Goal: Information Seeking & Learning: Learn about a topic

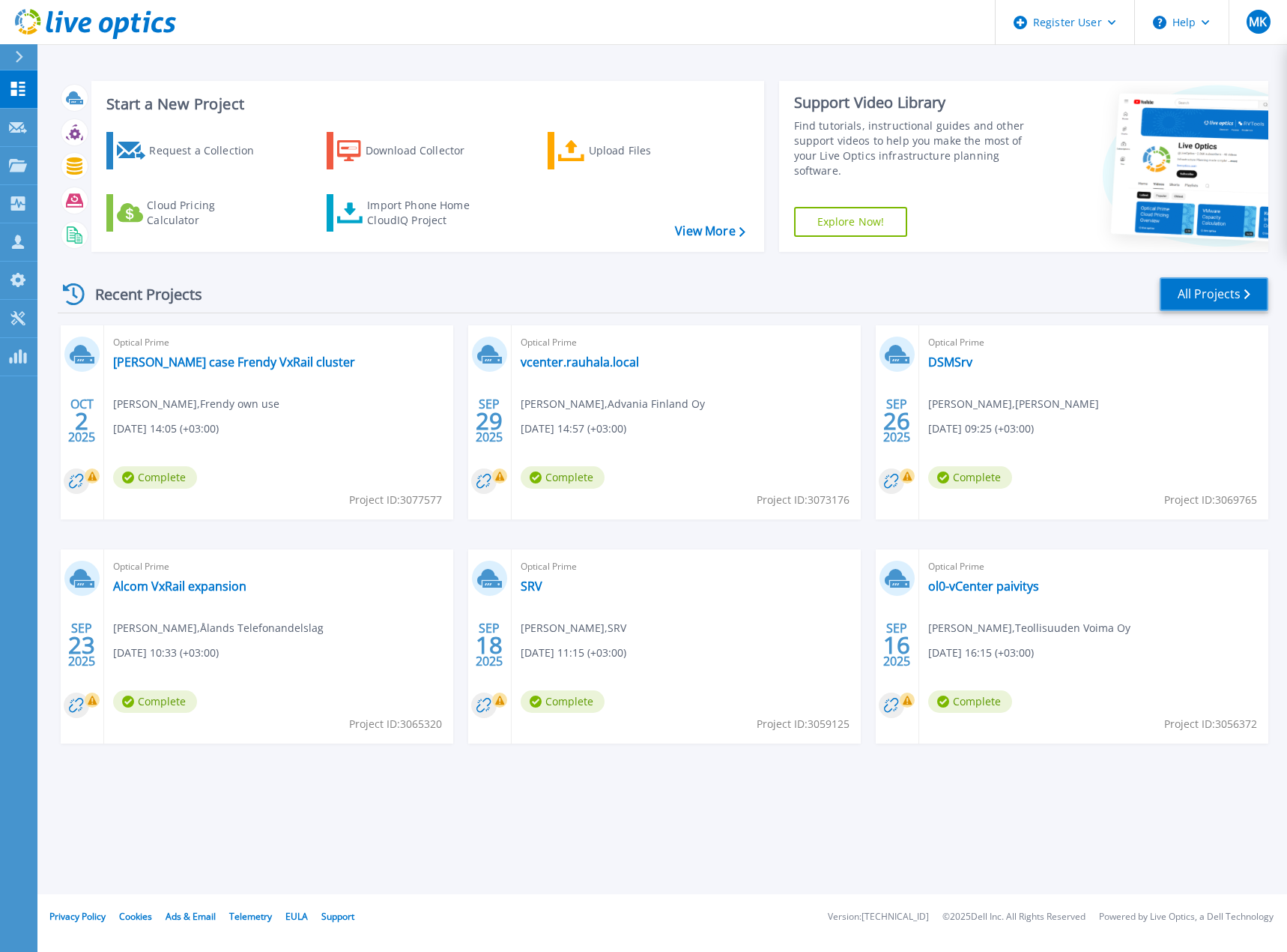
click at [1248, 294] on icon at bounding box center [1247, 294] width 6 height 10
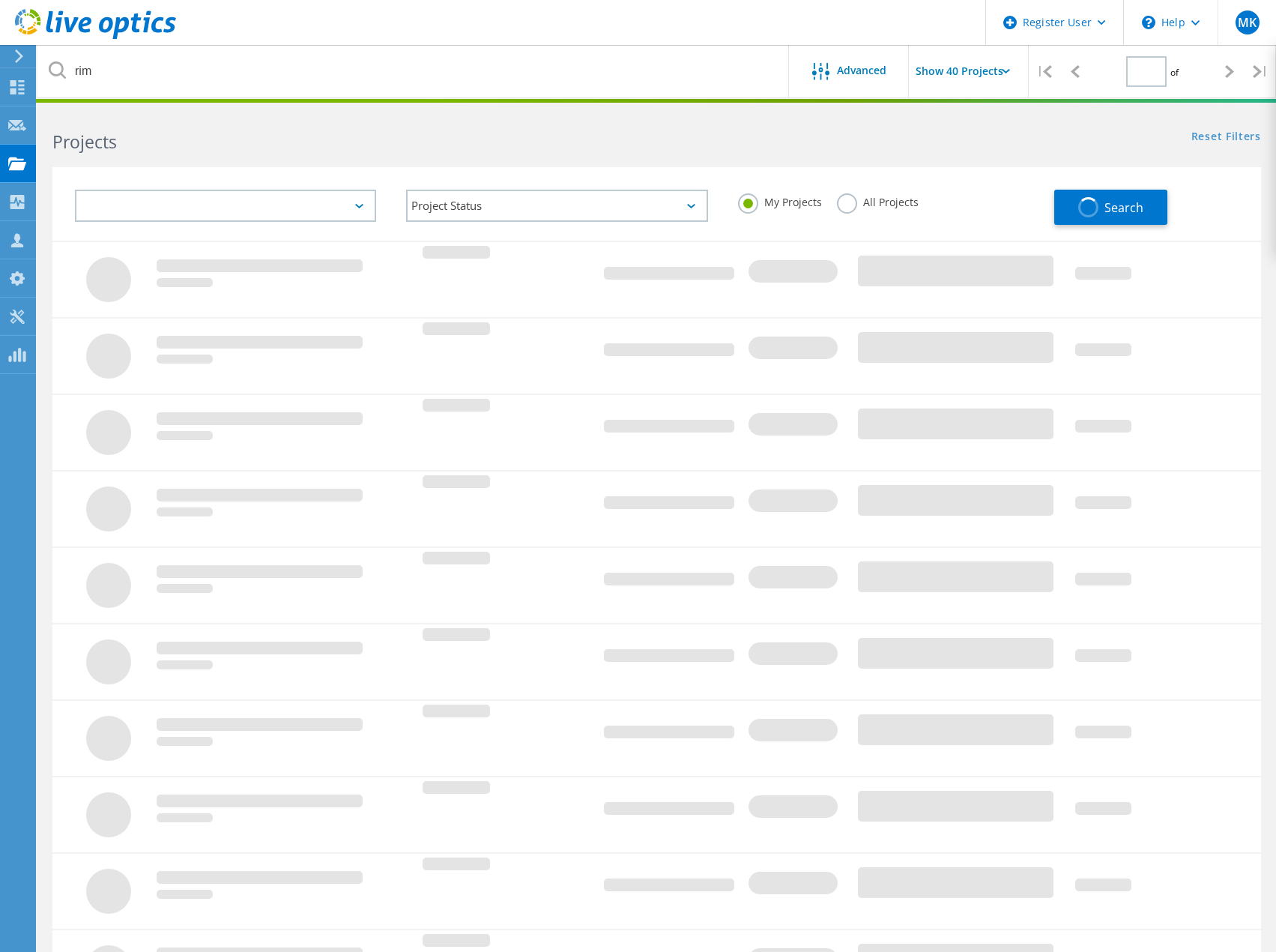
type input "1"
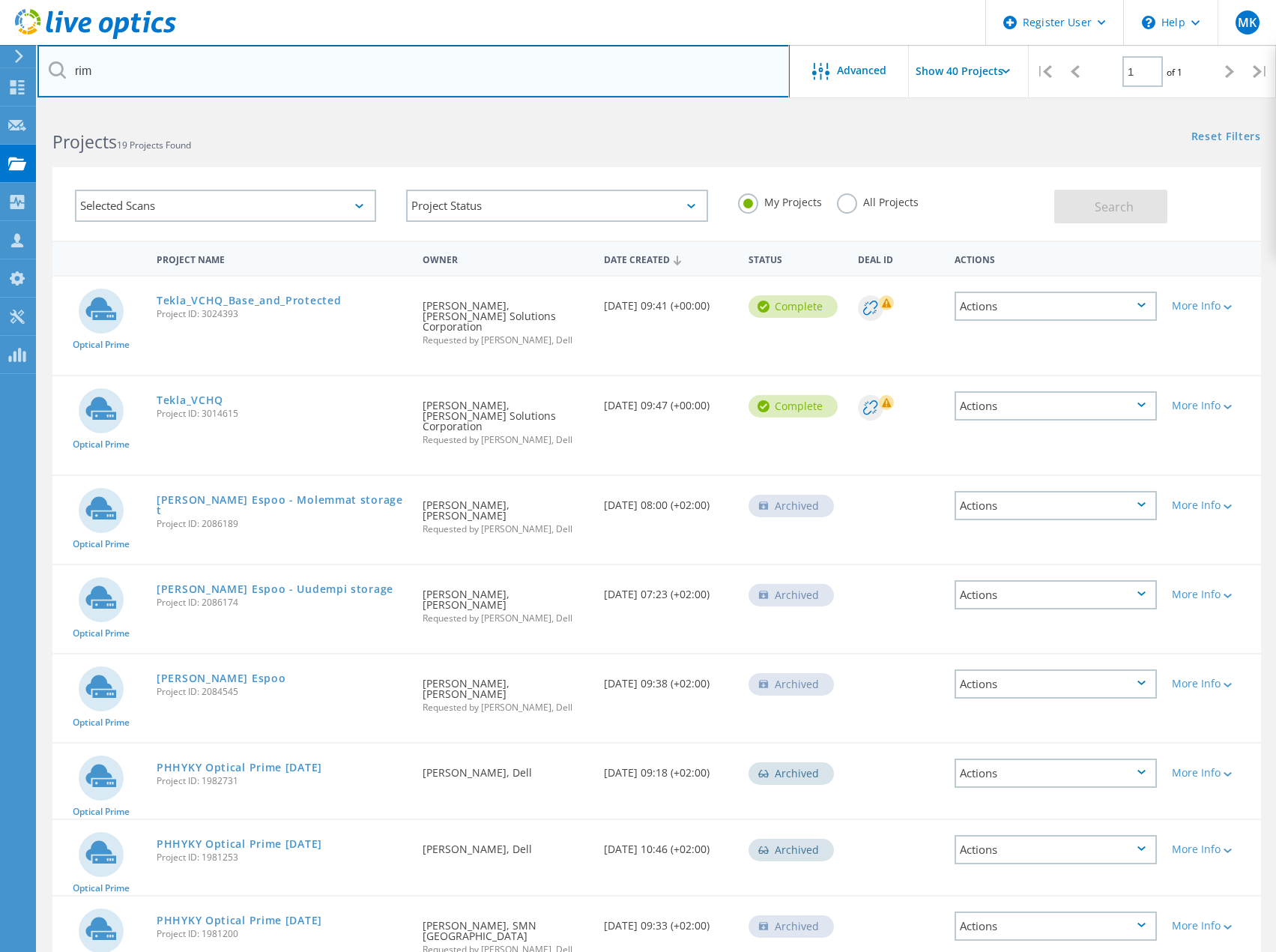
drag, startPoint x: 101, startPoint y: 74, endPoint x: 53, endPoint y: 75, distance: 48.0
click at [64, 72] on div "rim" at bounding box center [413, 71] width 752 height 53
type input "viking"
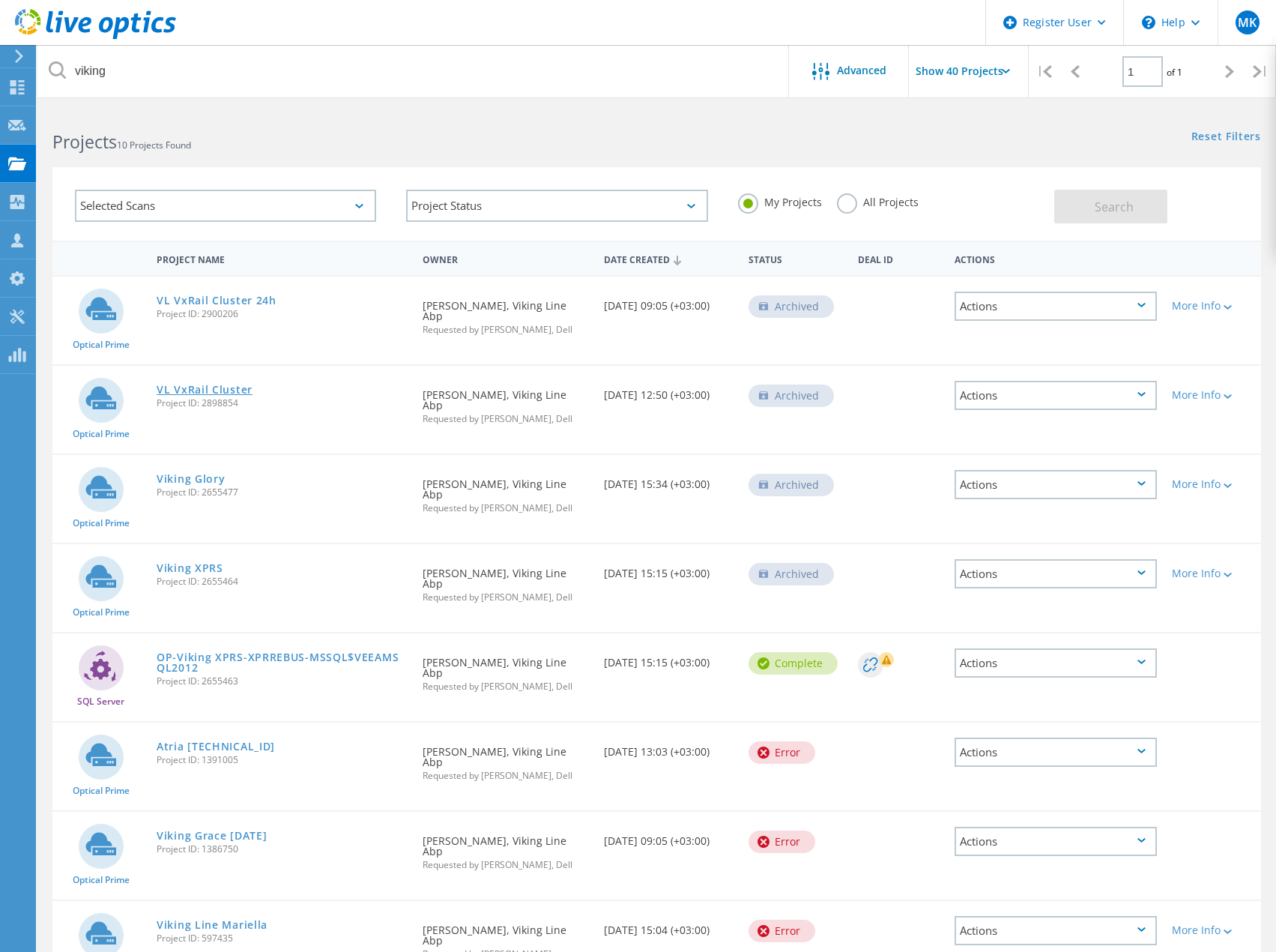
click at [197, 388] on link "VL VxRail Cluster" at bounding box center [204, 390] width 96 height 11
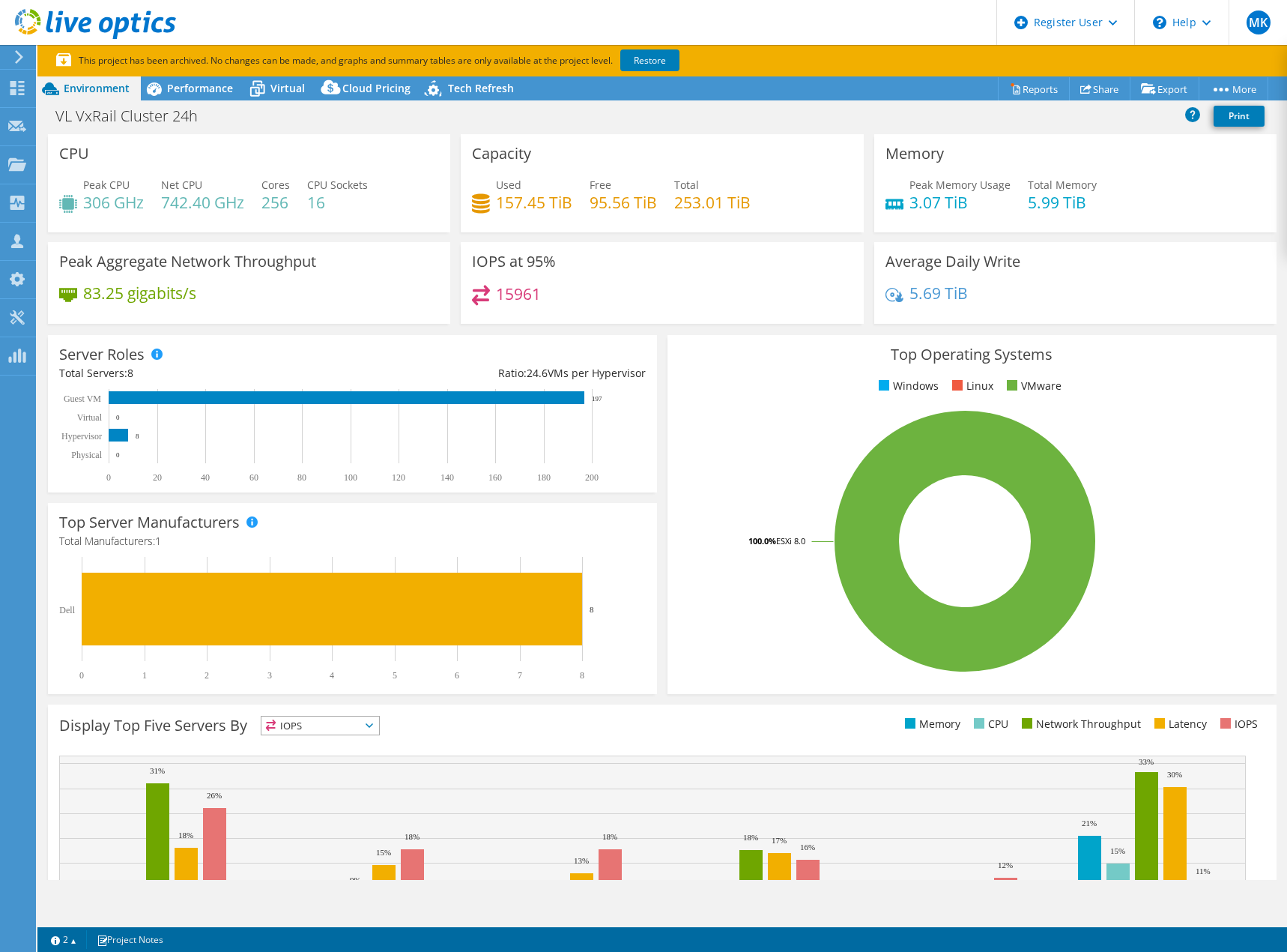
select select "EUFrankfurt"
select select "USD"
click at [649, 61] on link "Restore" at bounding box center [650, 60] width 59 height 22
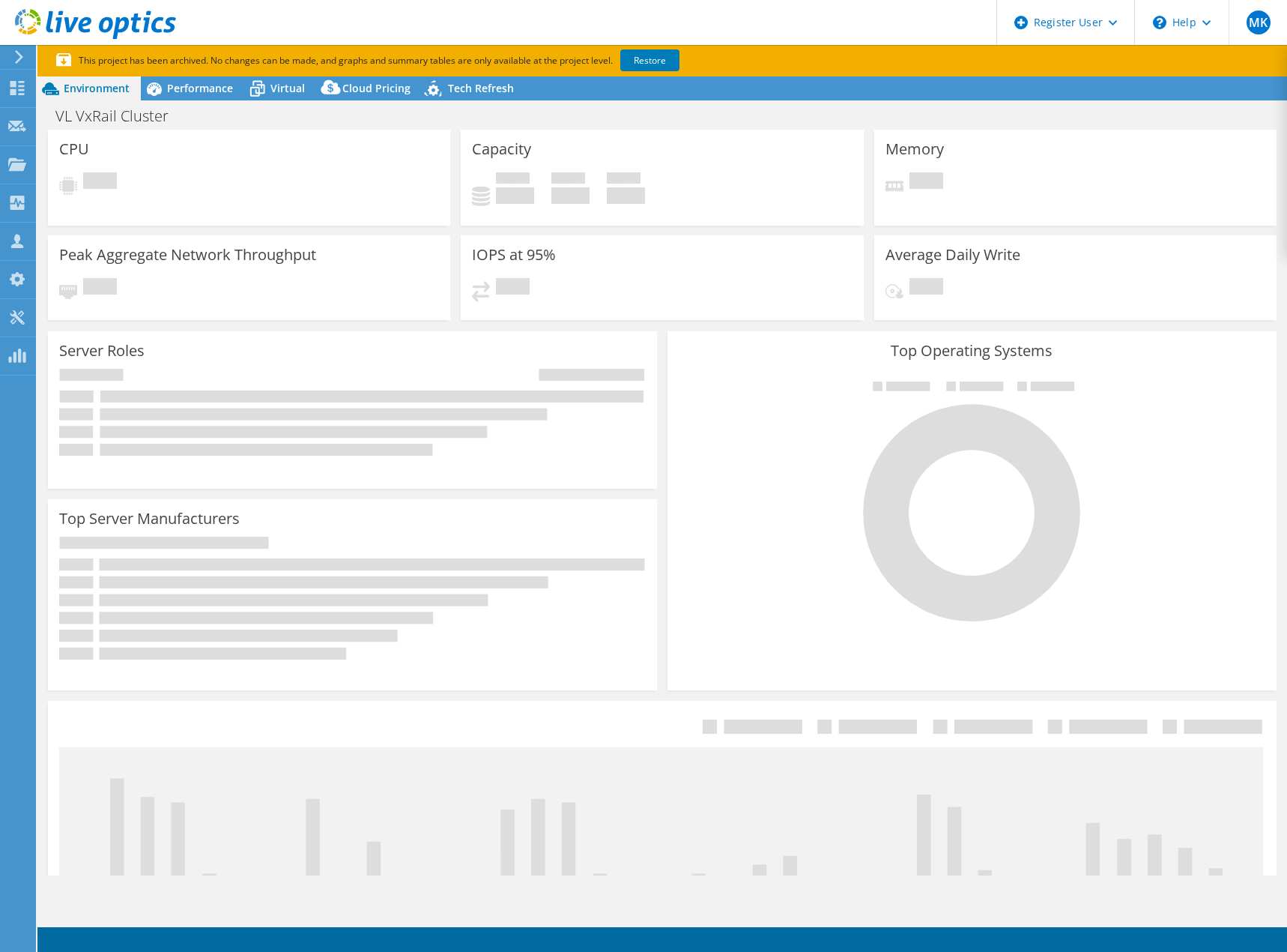
select select "EUFrankfurt"
select select "EUR"
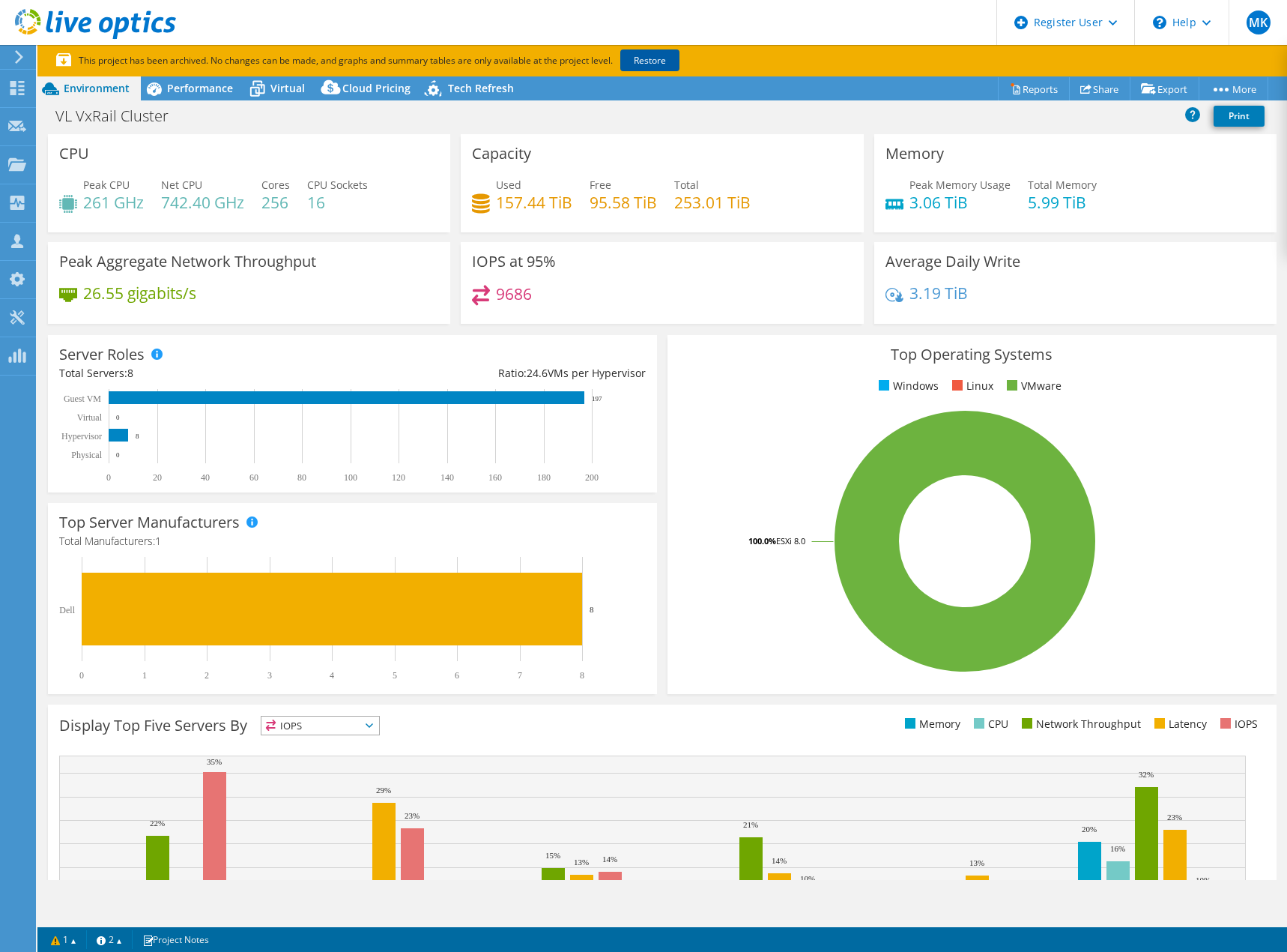
click at [650, 56] on link "Restore" at bounding box center [650, 60] width 59 height 22
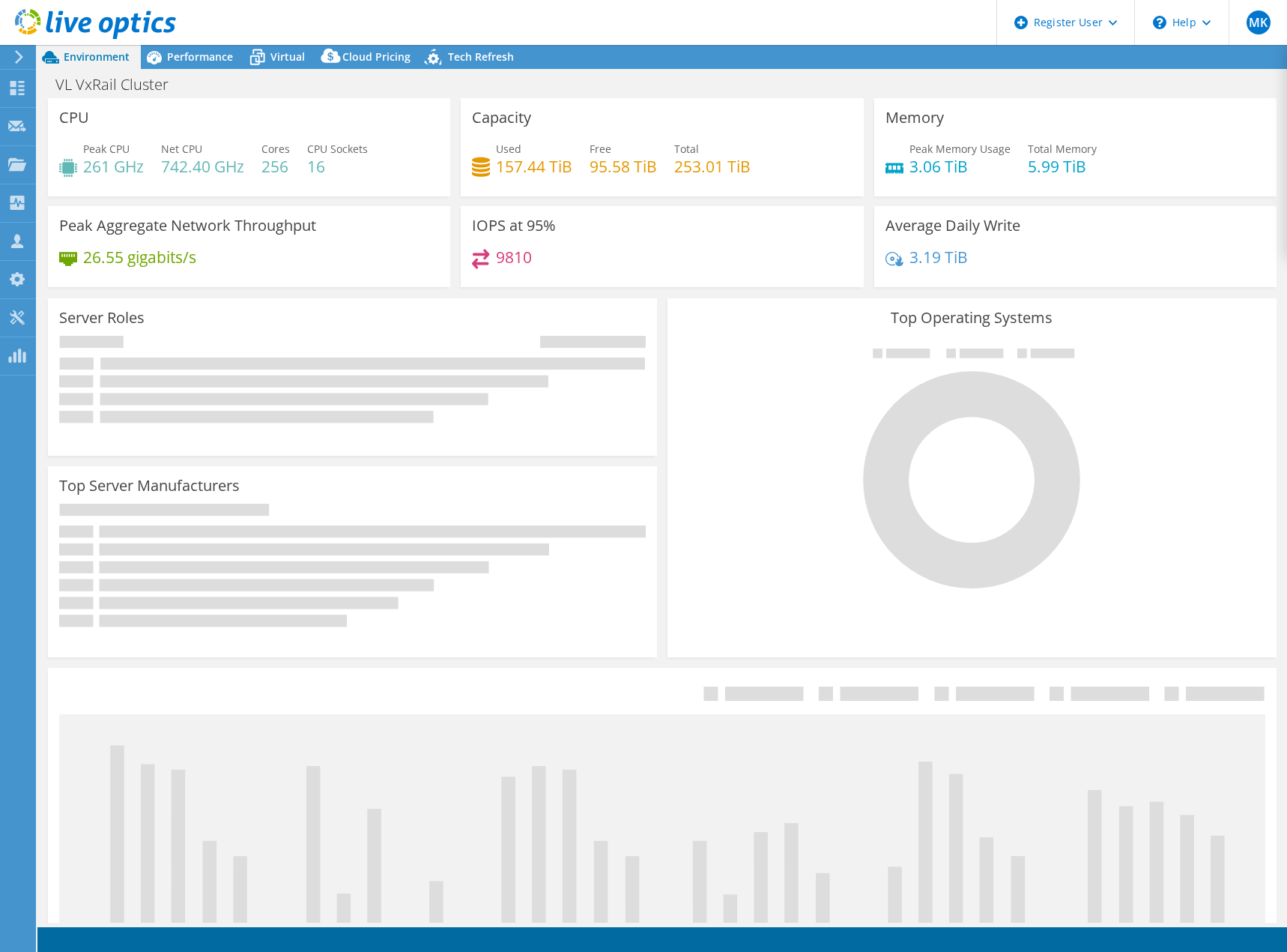
select select "EUFrankfurt"
select select "USD"
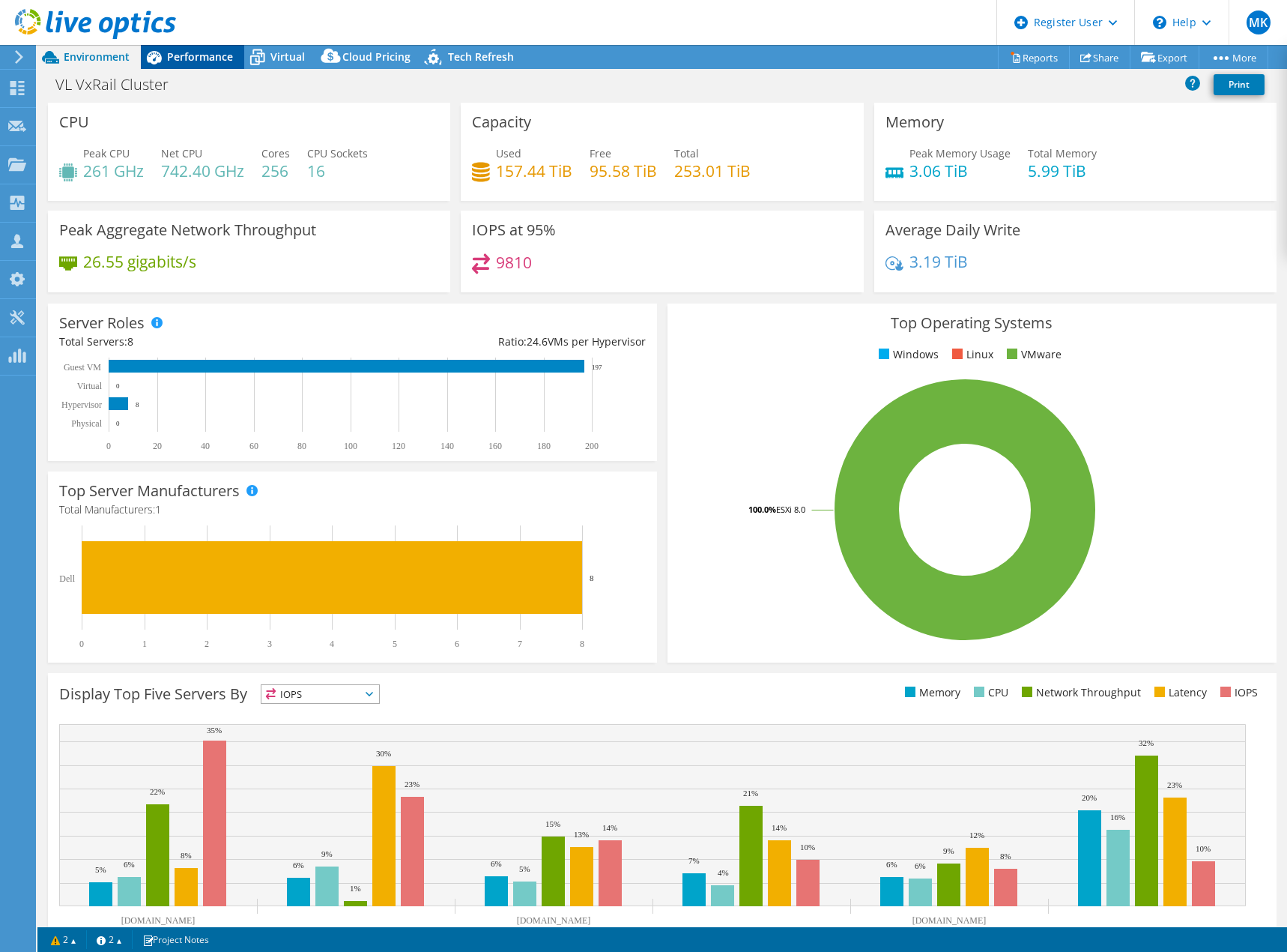
click at [191, 51] on span "Performance" at bounding box center [200, 56] width 66 height 14
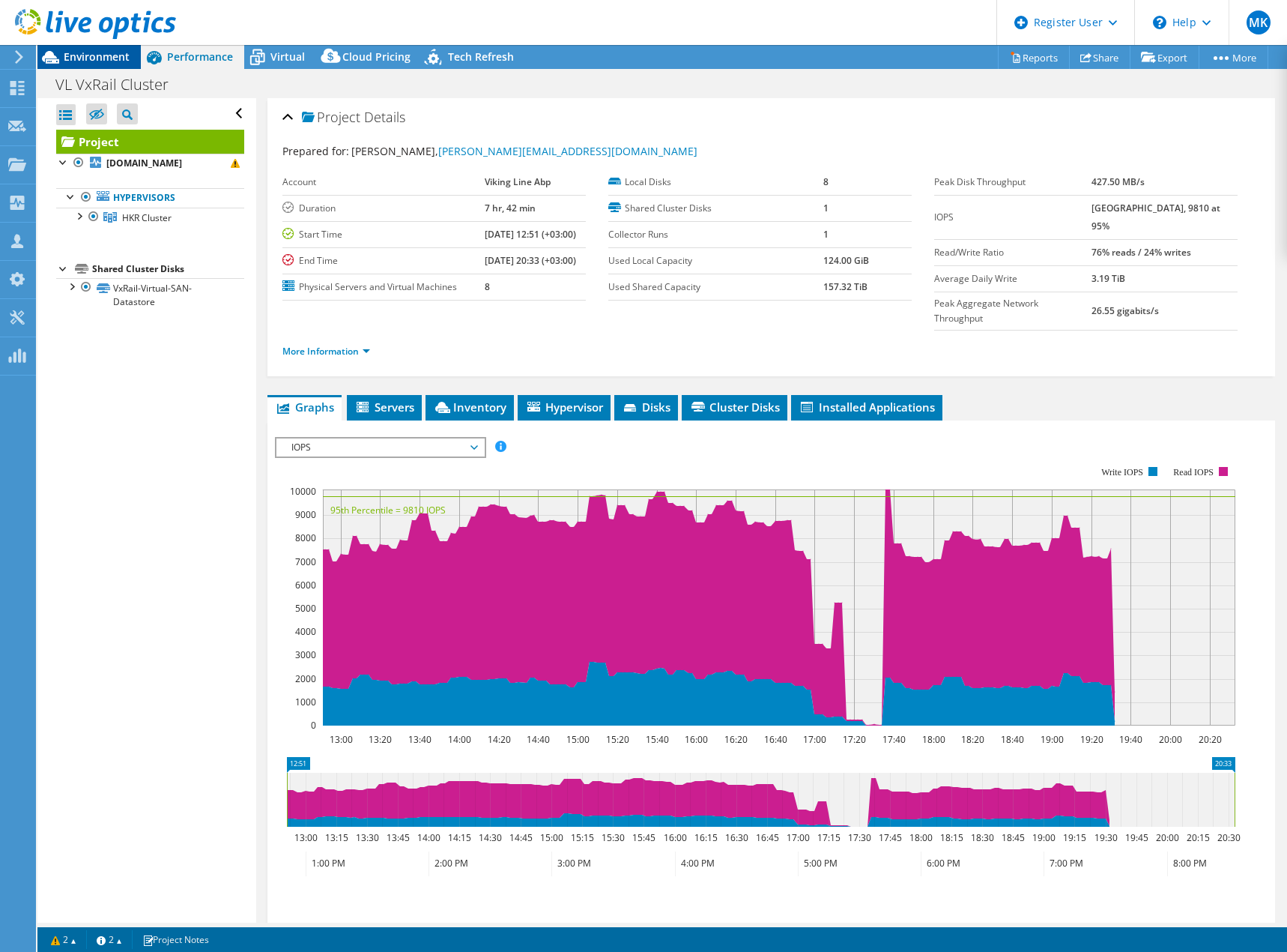
click at [79, 52] on span "Environment" at bounding box center [96, 56] width 66 height 14
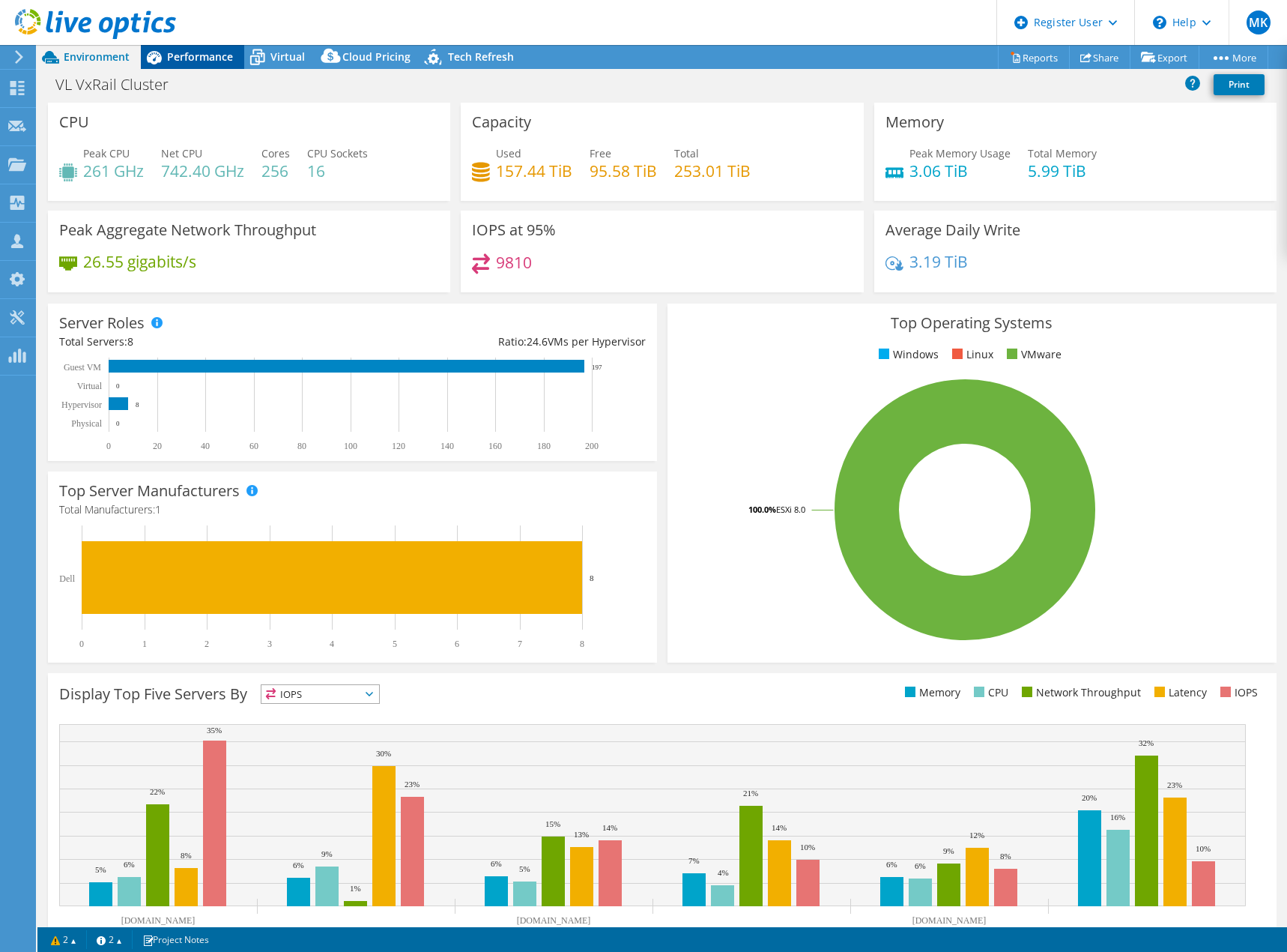
click at [198, 53] on span "Performance" at bounding box center [200, 56] width 66 height 14
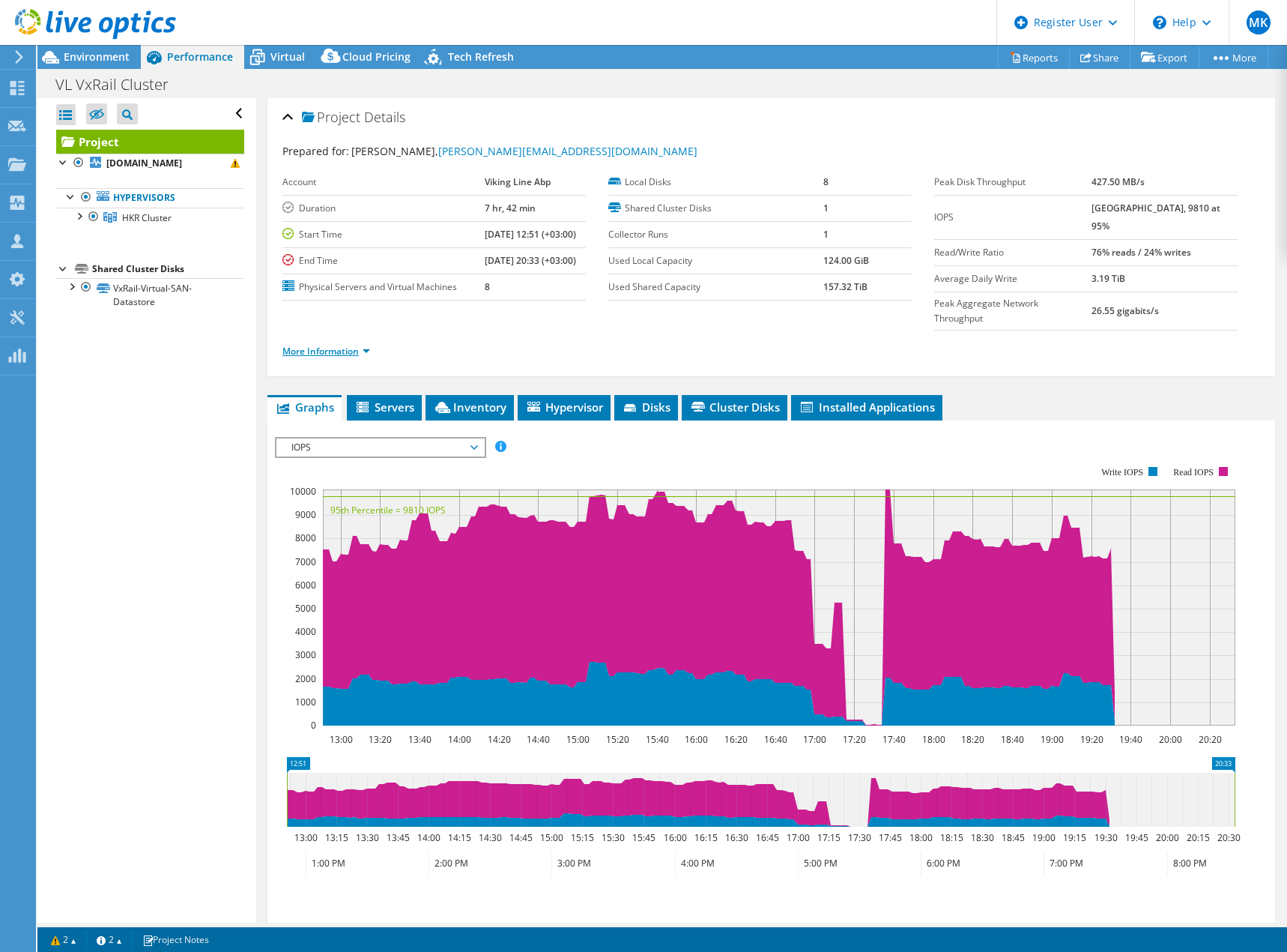
click at [326, 345] on link "More Information" at bounding box center [327, 350] width 88 height 12
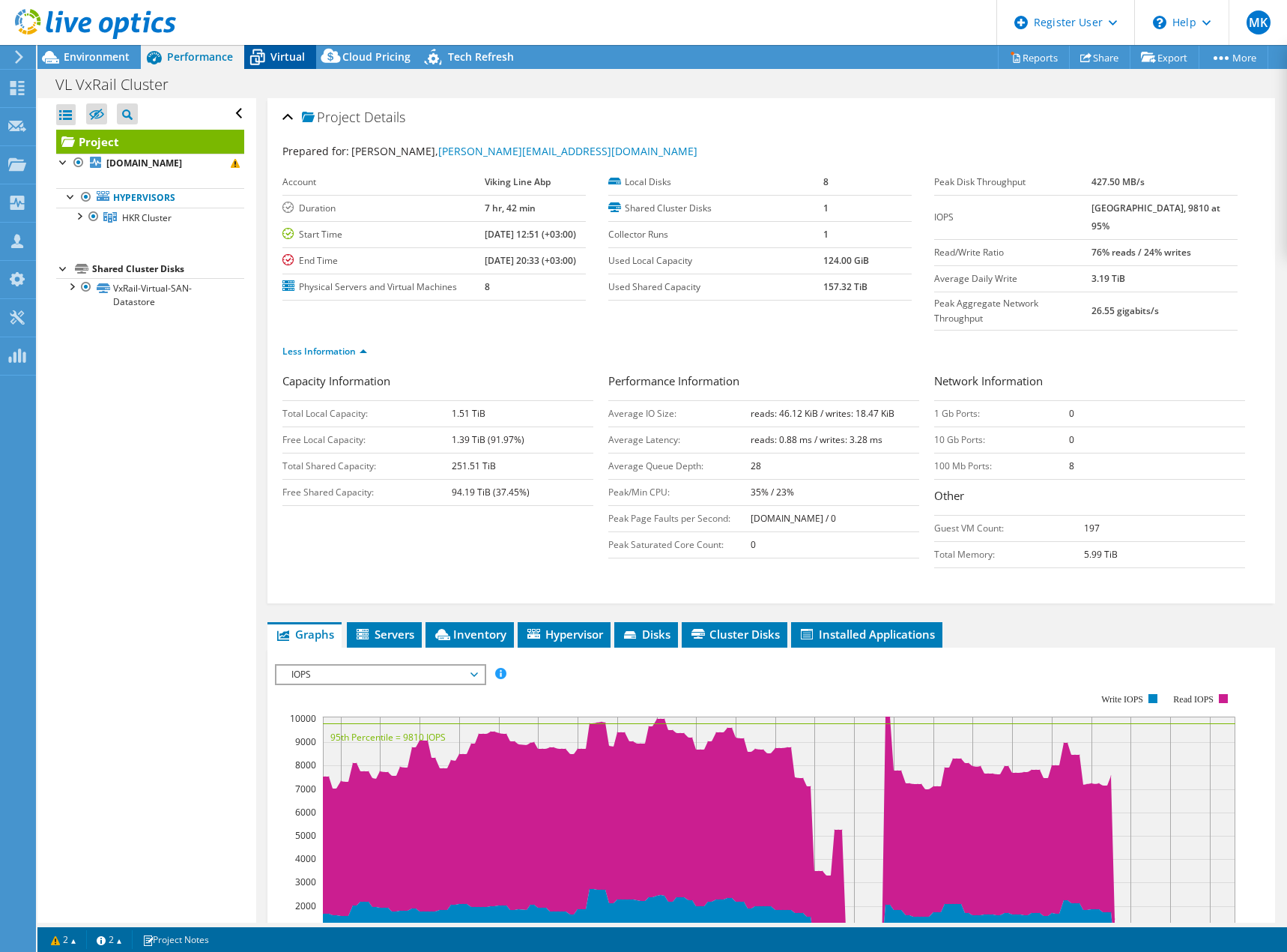
click at [290, 55] on span "Virtual" at bounding box center [287, 56] width 34 height 14
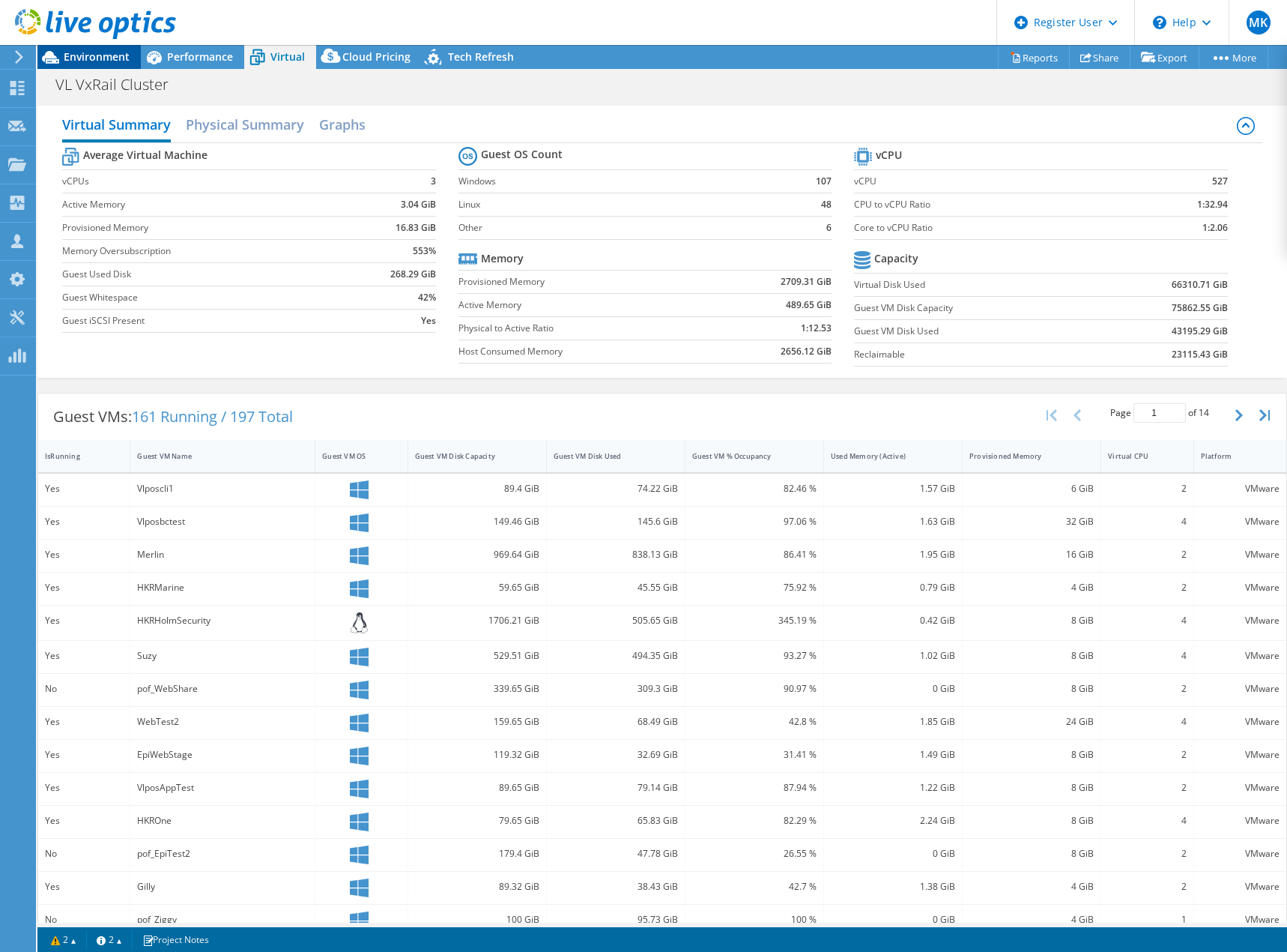
click at [86, 54] on span "Environment" at bounding box center [96, 56] width 66 height 14
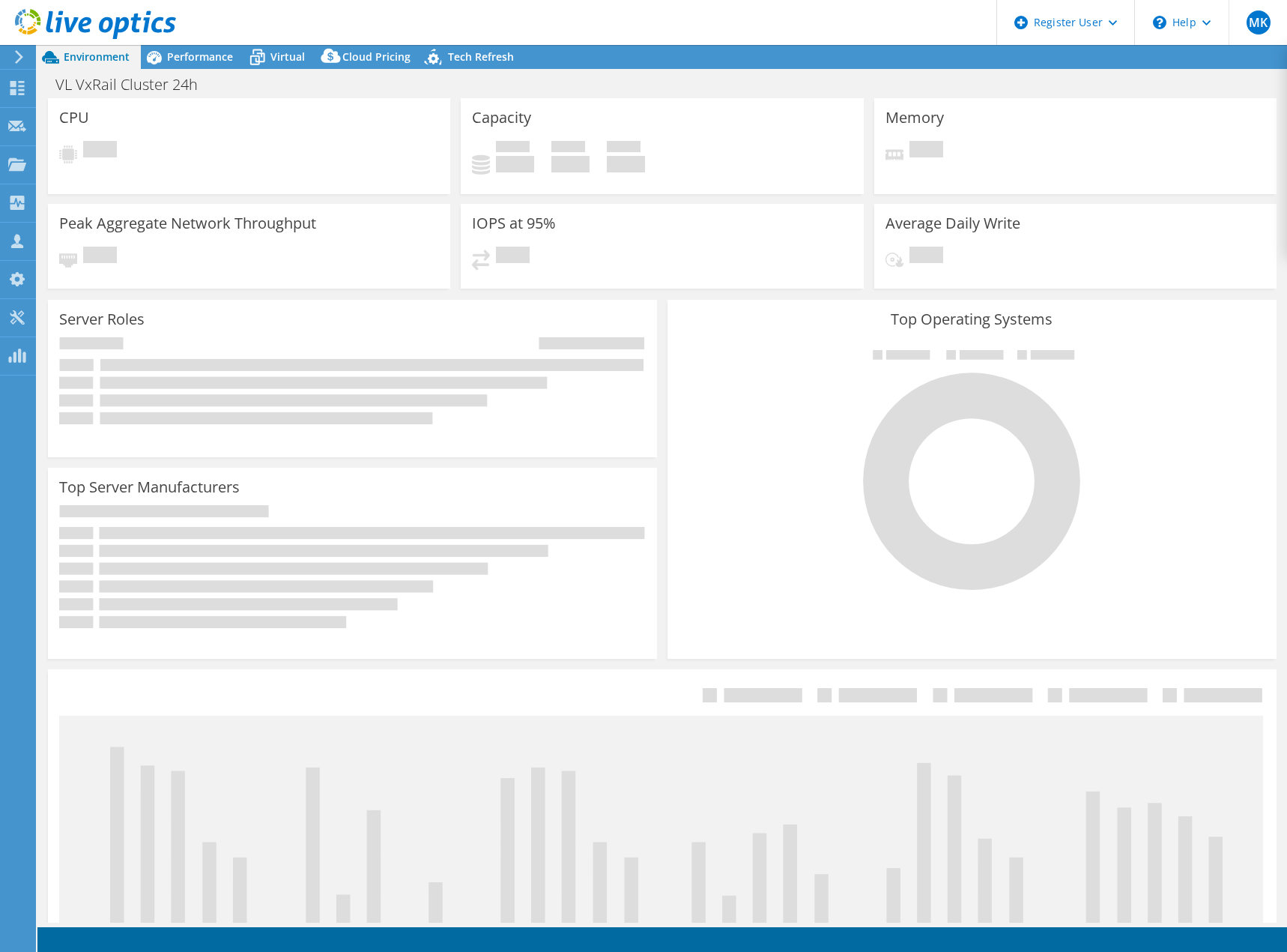
select select "USD"
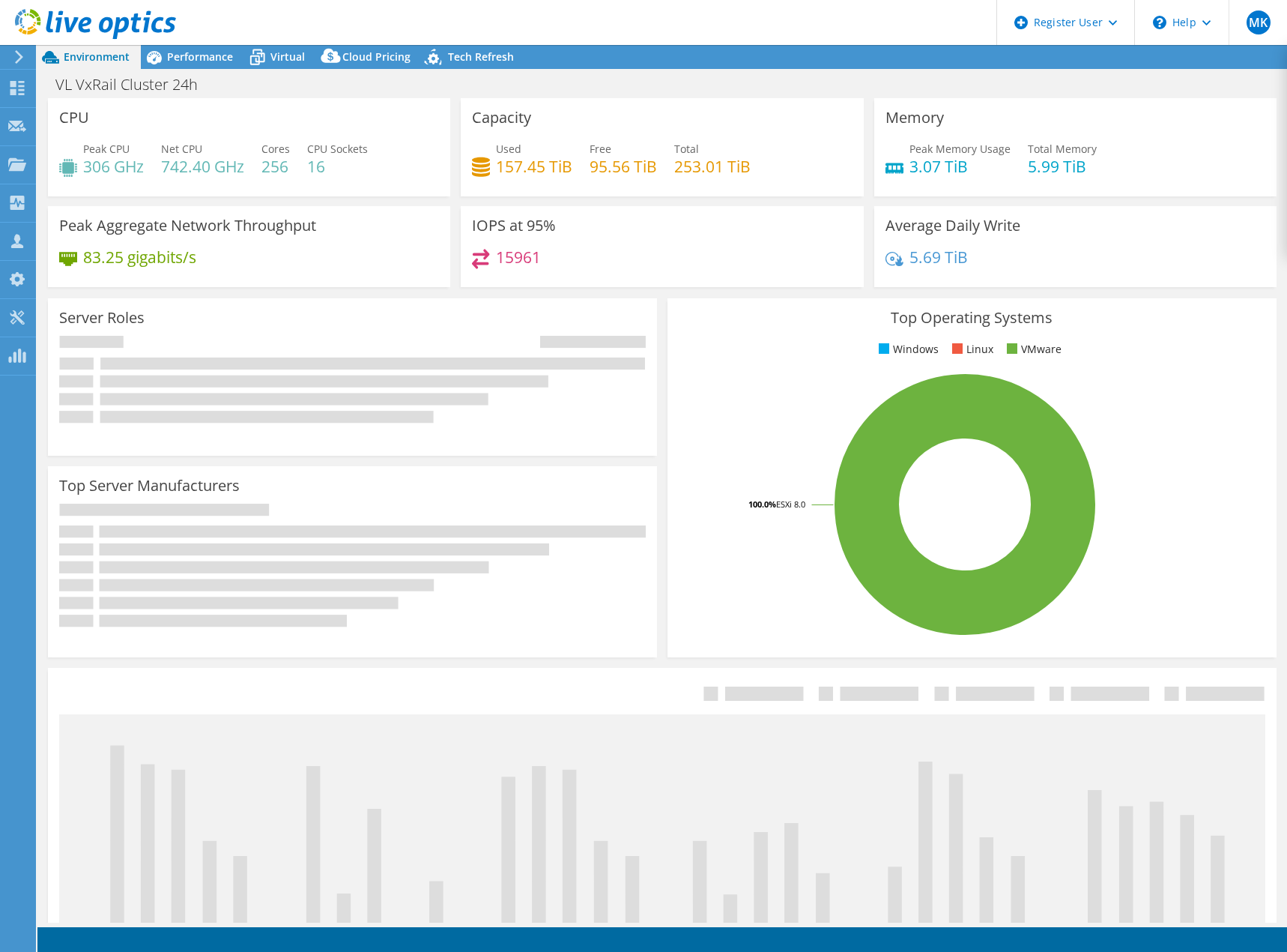
select select "EUFrankfurt"
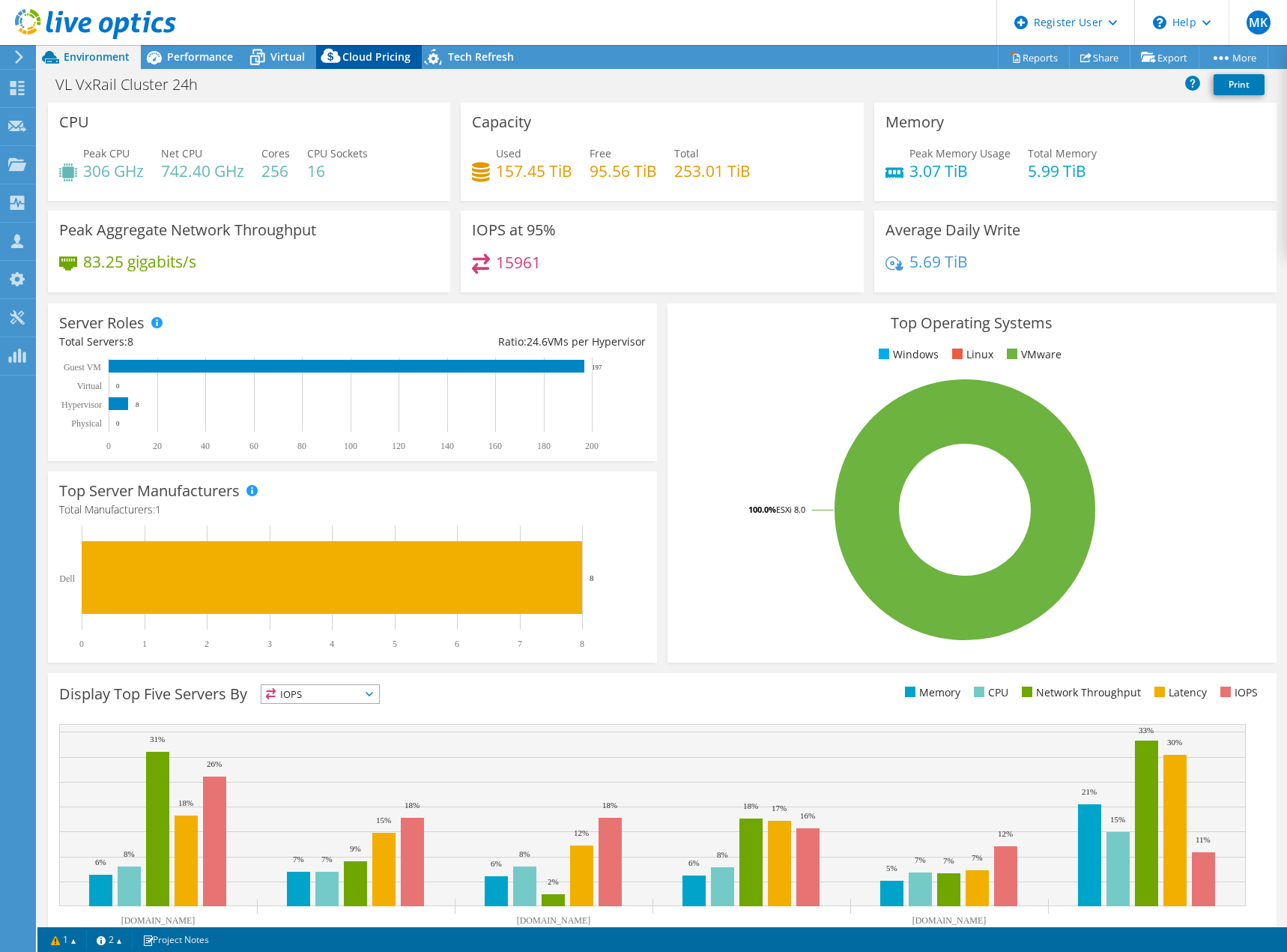
click at [377, 52] on span "Cloud Pricing" at bounding box center [376, 56] width 68 height 14
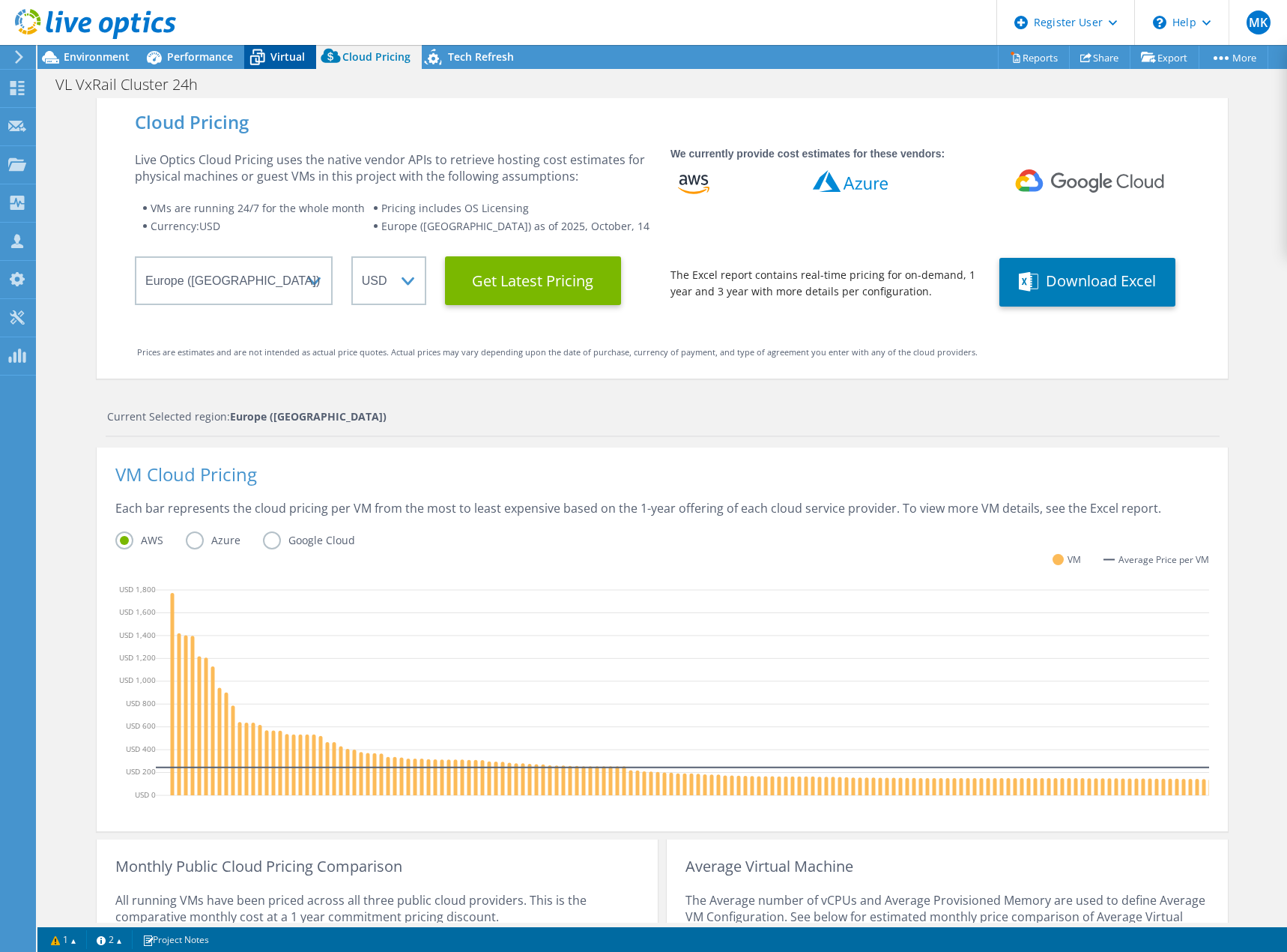
click at [266, 56] on icon at bounding box center [257, 56] width 26 height 26
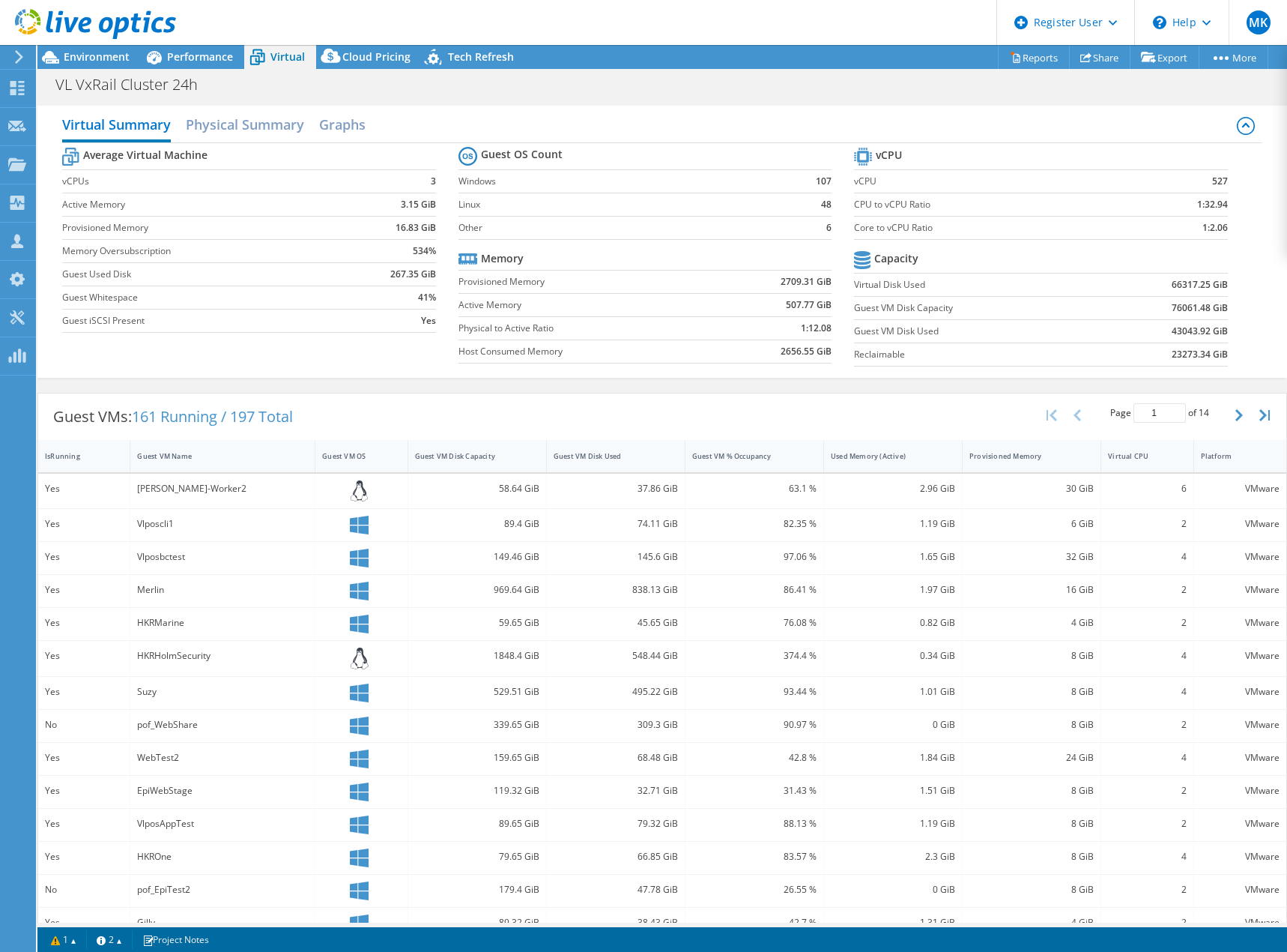
click at [82, 25] on use at bounding box center [95, 23] width 161 height 30
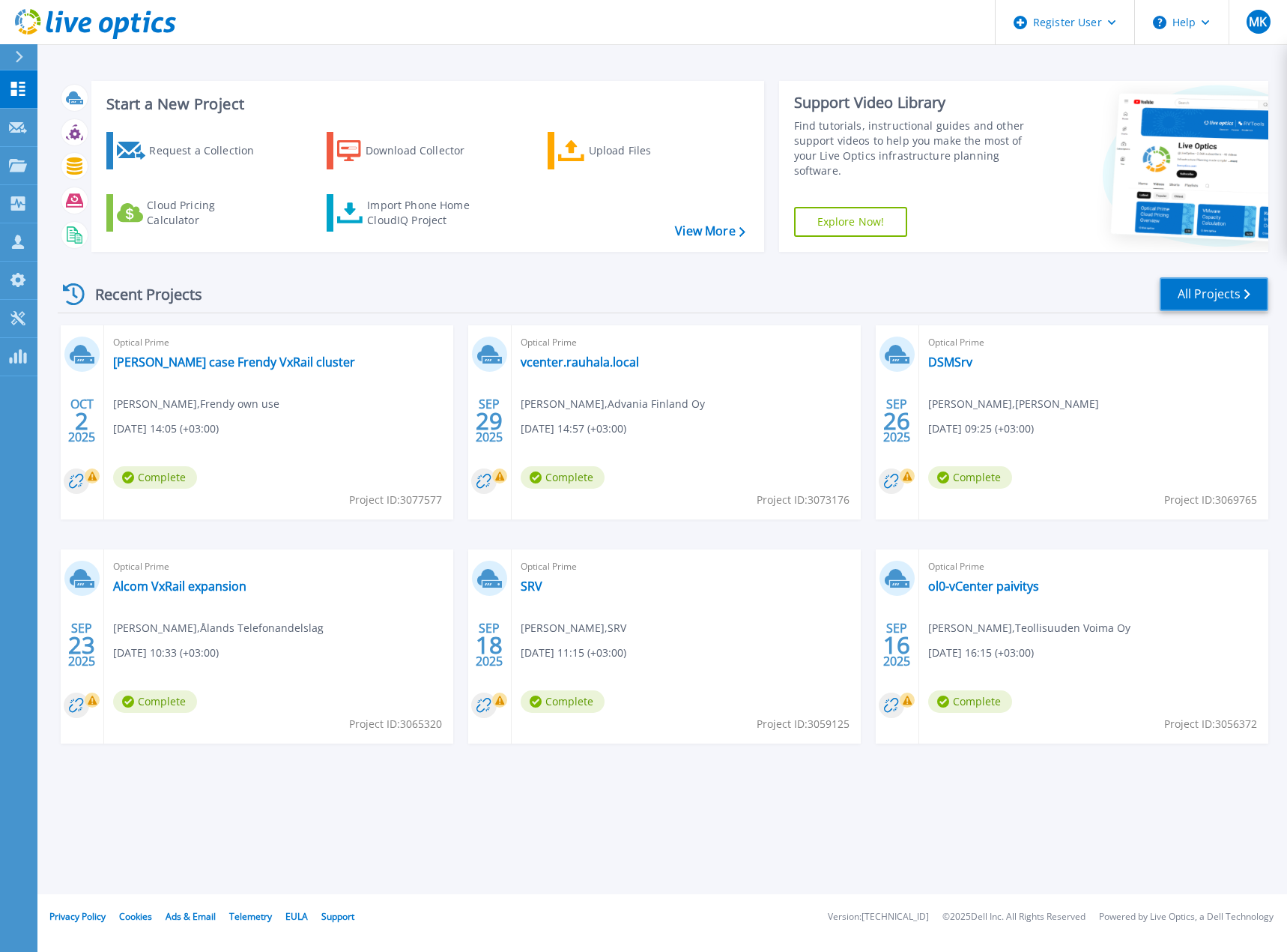
click at [1245, 290] on icon at bounding box center [1247, 294] width 6 height 10
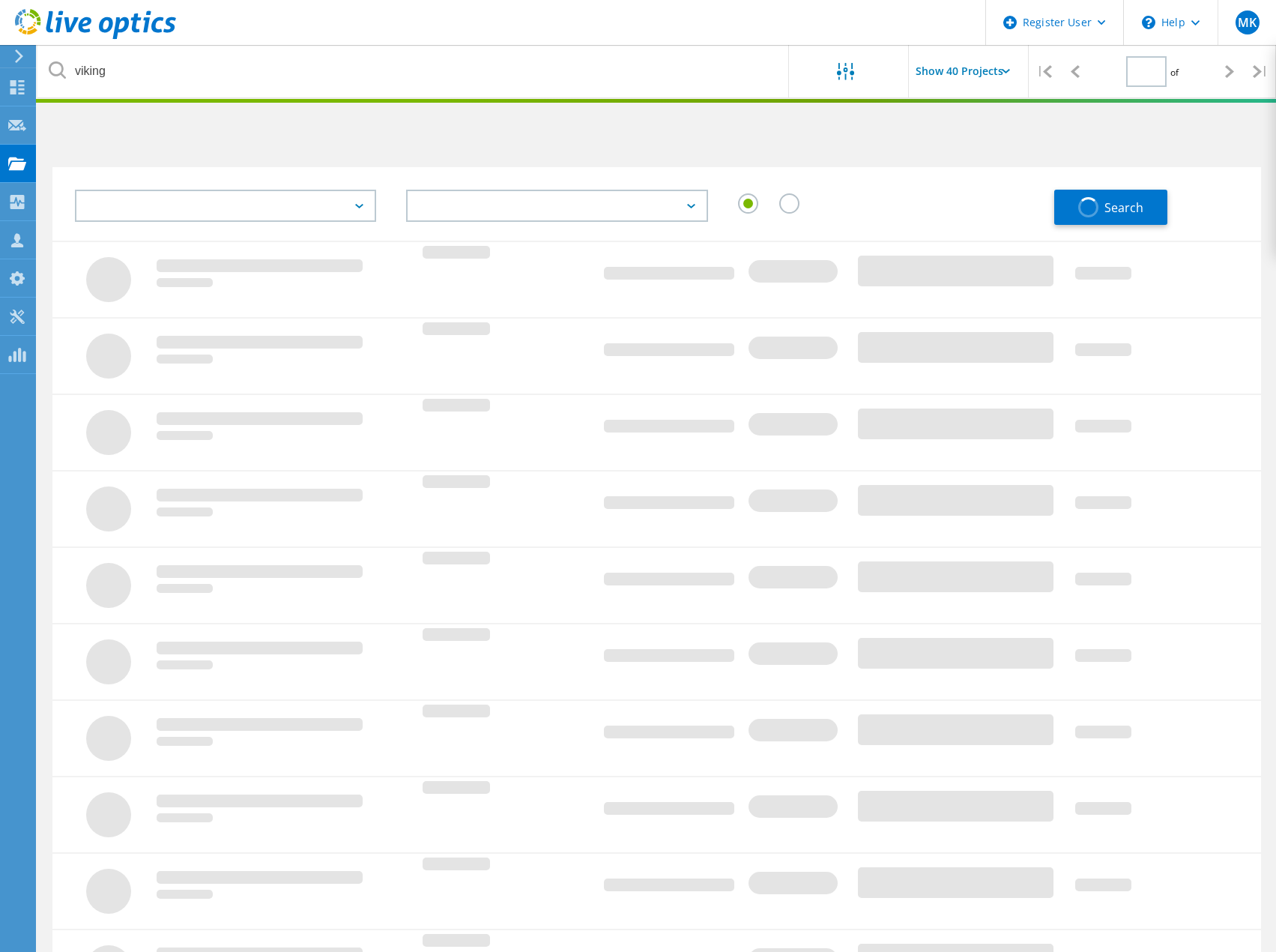
type input "1"
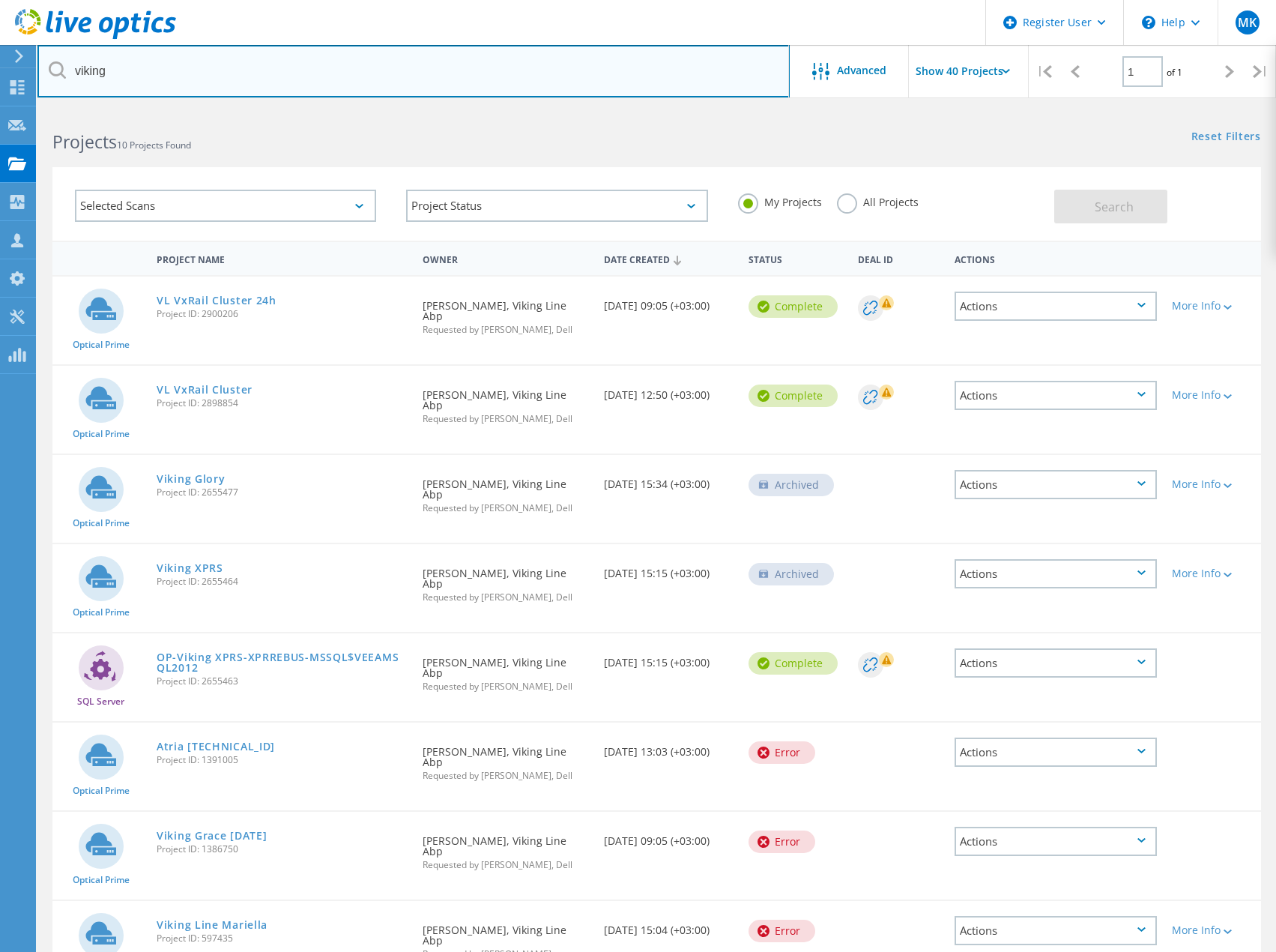
drag, startPoint x: 115, startPoint y: 71, endPoint x: 53, endPoint y: 110, distance: 73.2
click at [7, 109] on div "Register User \n Help Explore Helpful Articles Contact Support MK Dell User Mar…" at bounding box center [638, 667] width 1276 height 1118
type input "v"
type input "siili"
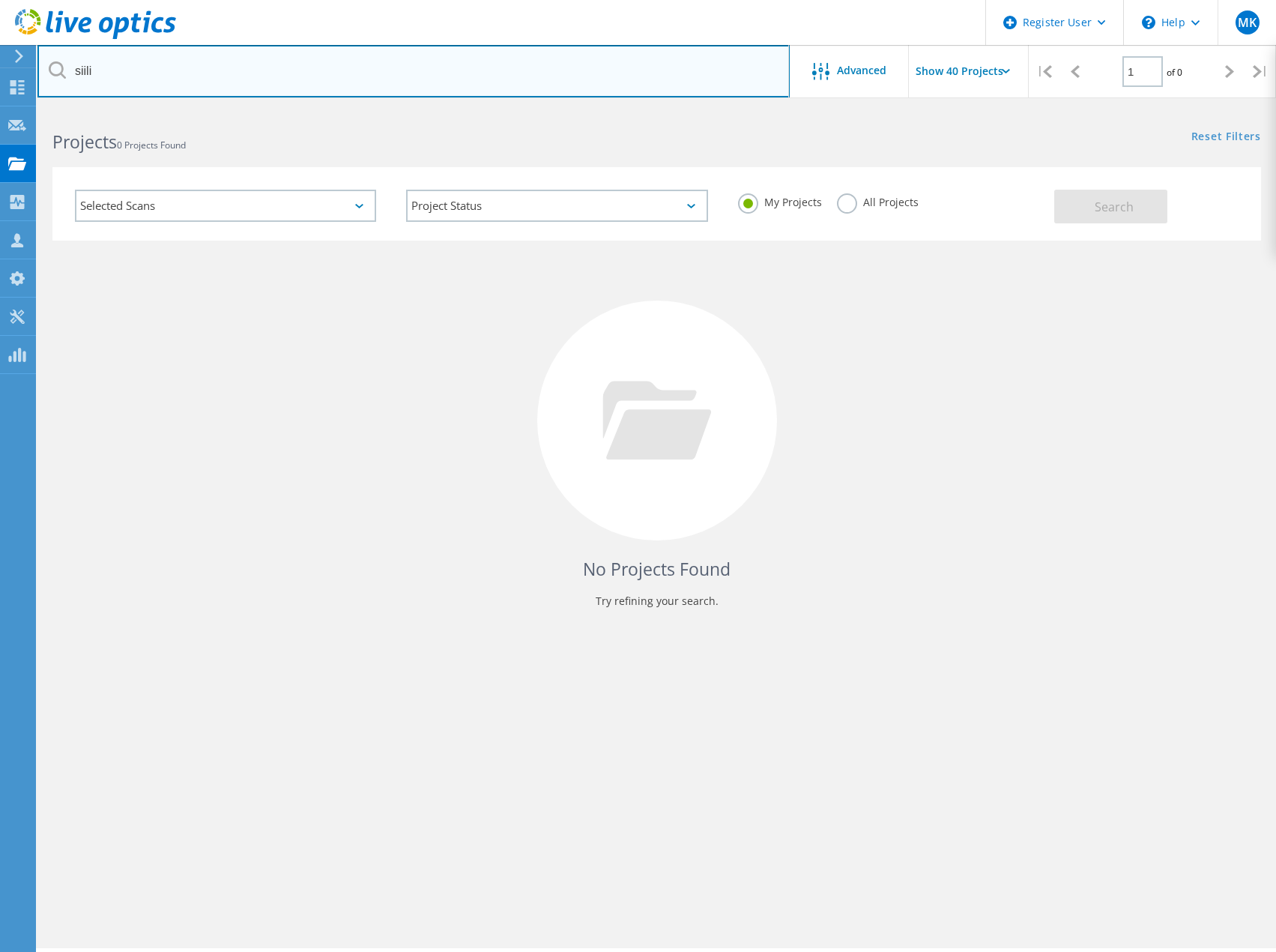
drag, startPoint x: 103, startPoint y: 75, endPoint x: 71, endPoint y: 120, distance: 55.2
click at [61, 72] on div "siili" at bounding box center [413, 71] width 752 height 53
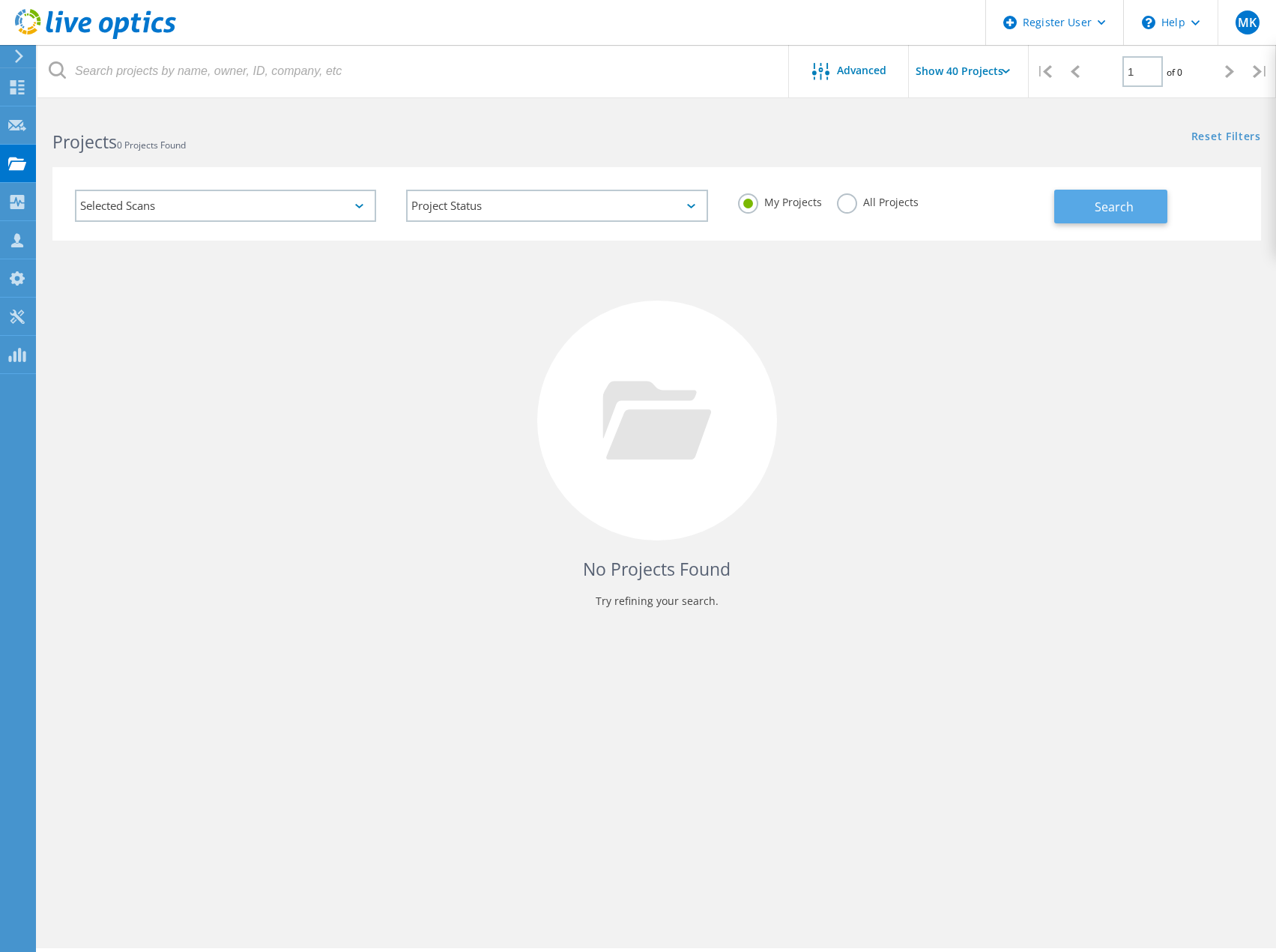
click at [1112, 204] on span "Search" at bounding box center [1114, 206] width 39 height 16
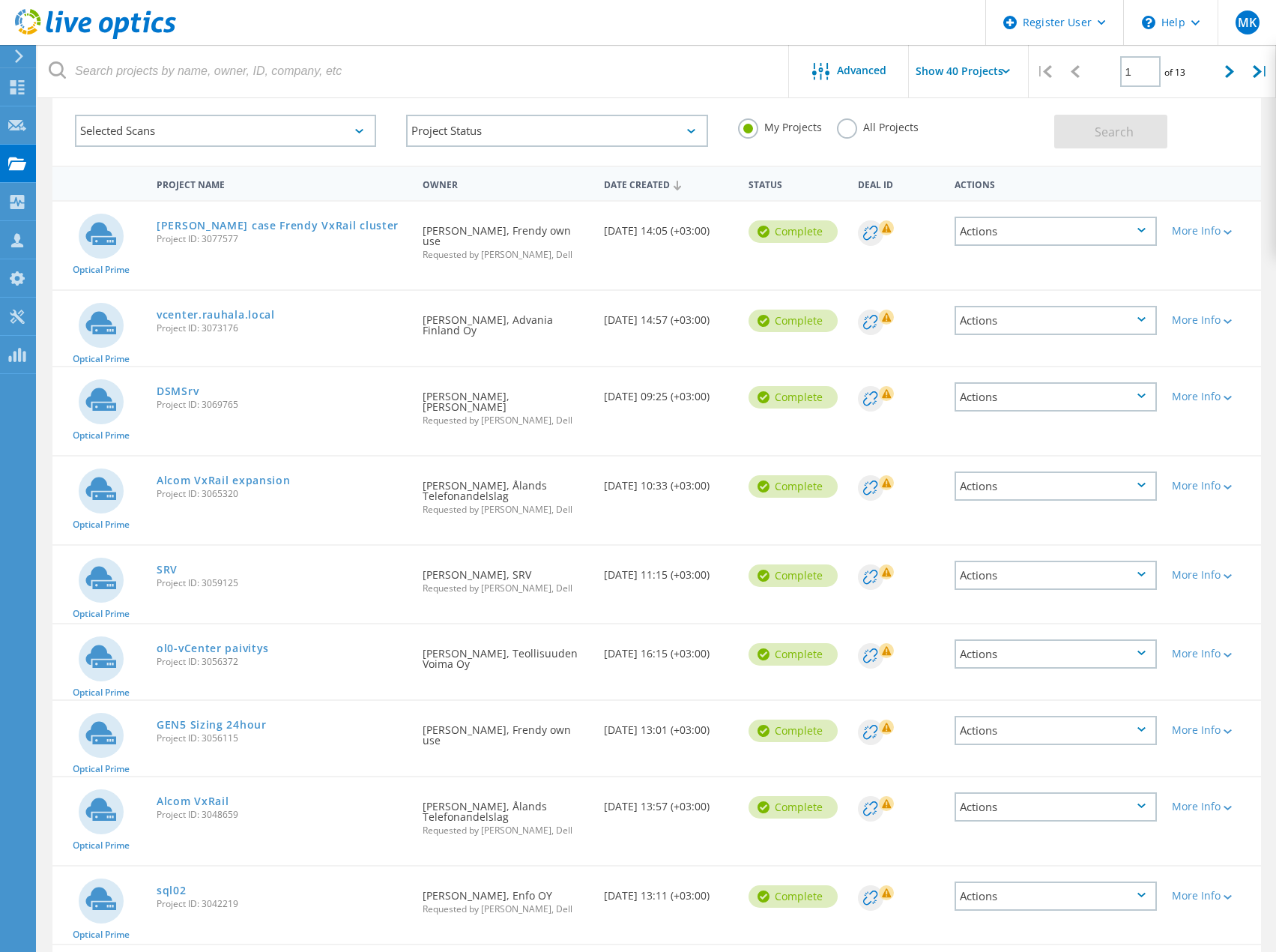
scroll to position [1266, 0]
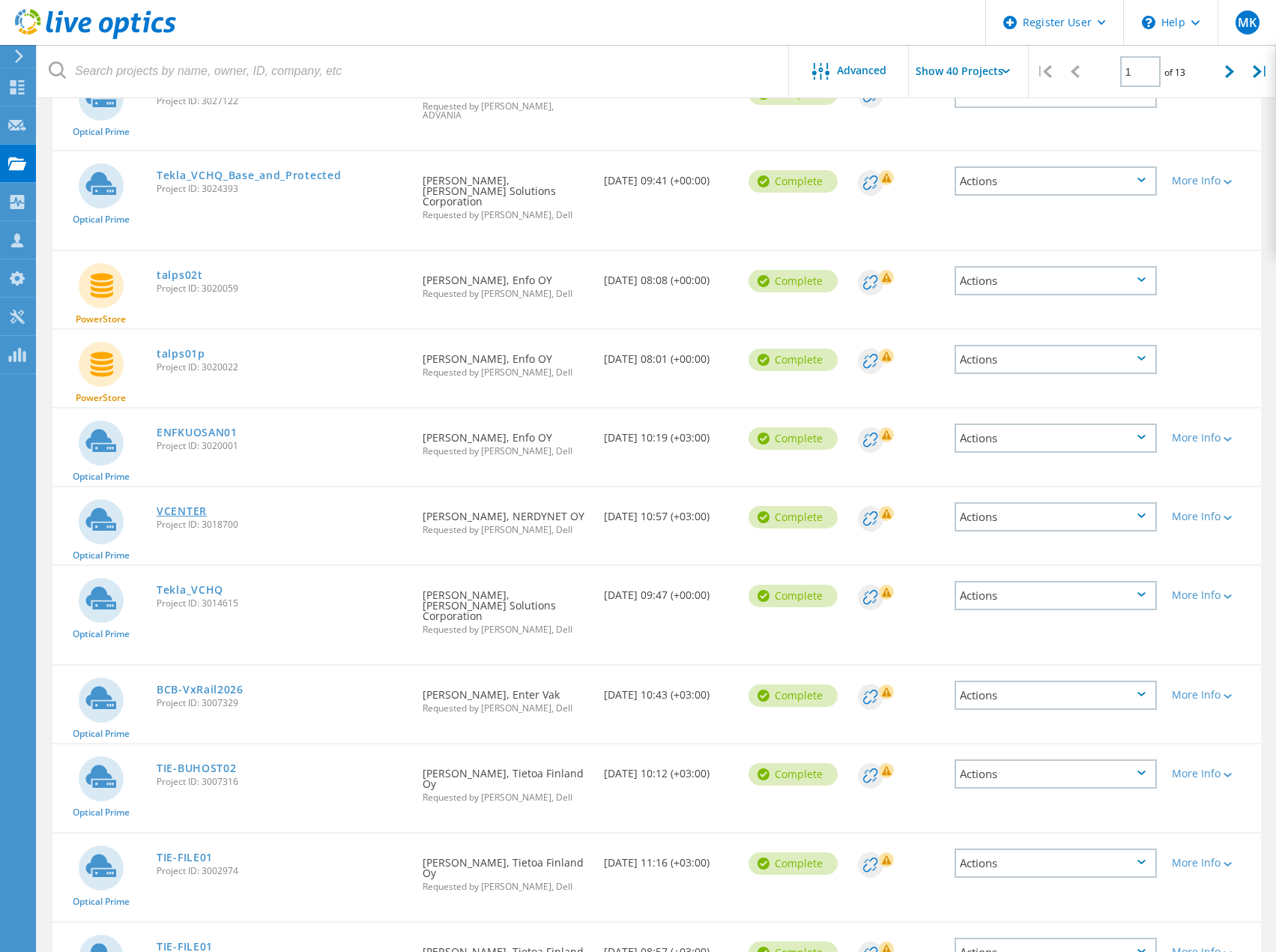
click at [176, 506] on link "VCENTER" at bounding box center [181, 511] width 51 height 11
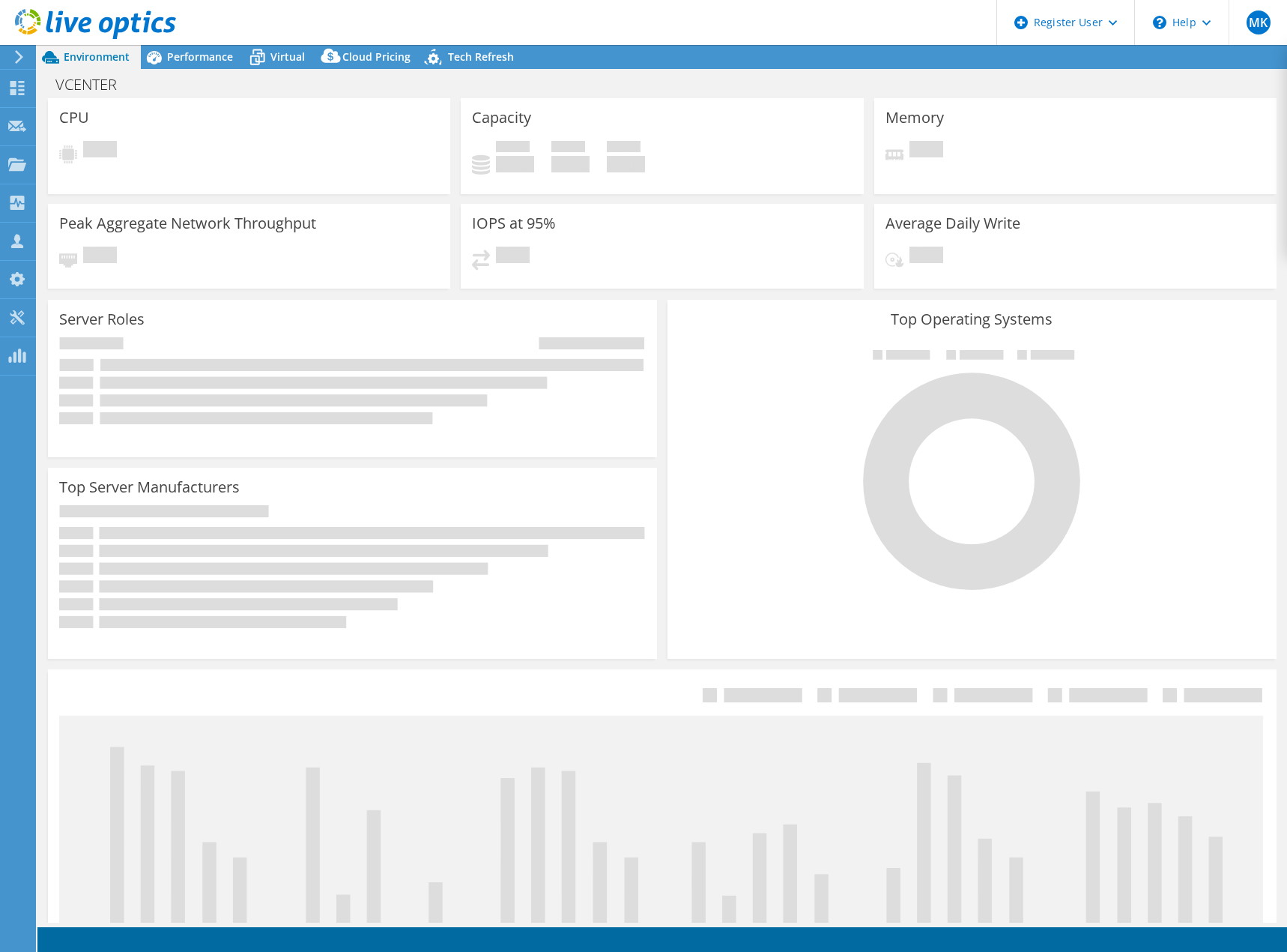
select select "EUFrankfurt"
select select "USD"
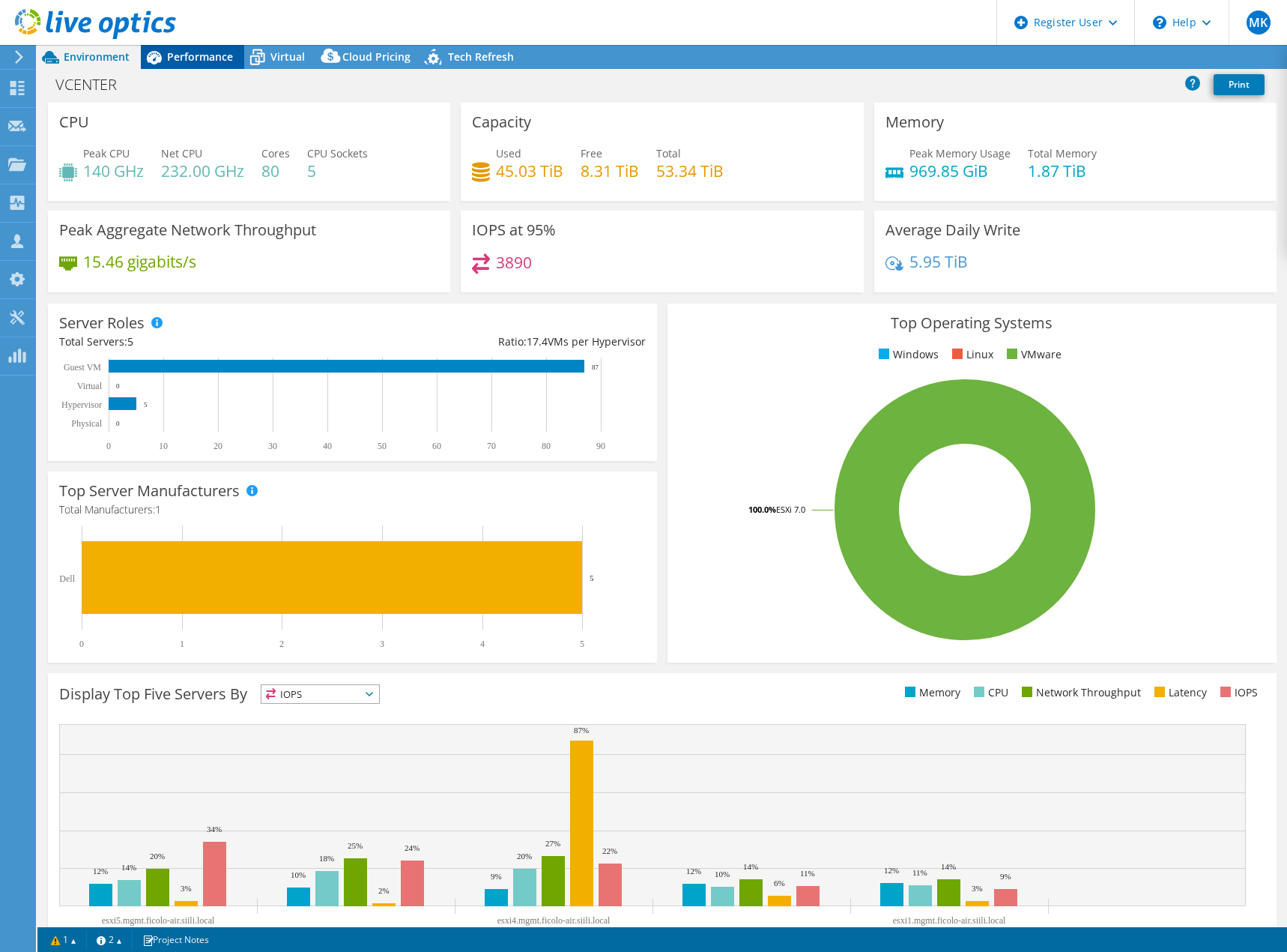
click at [193, 57] on span "Performance" at bounding box center [200, 56] width 66 height 14
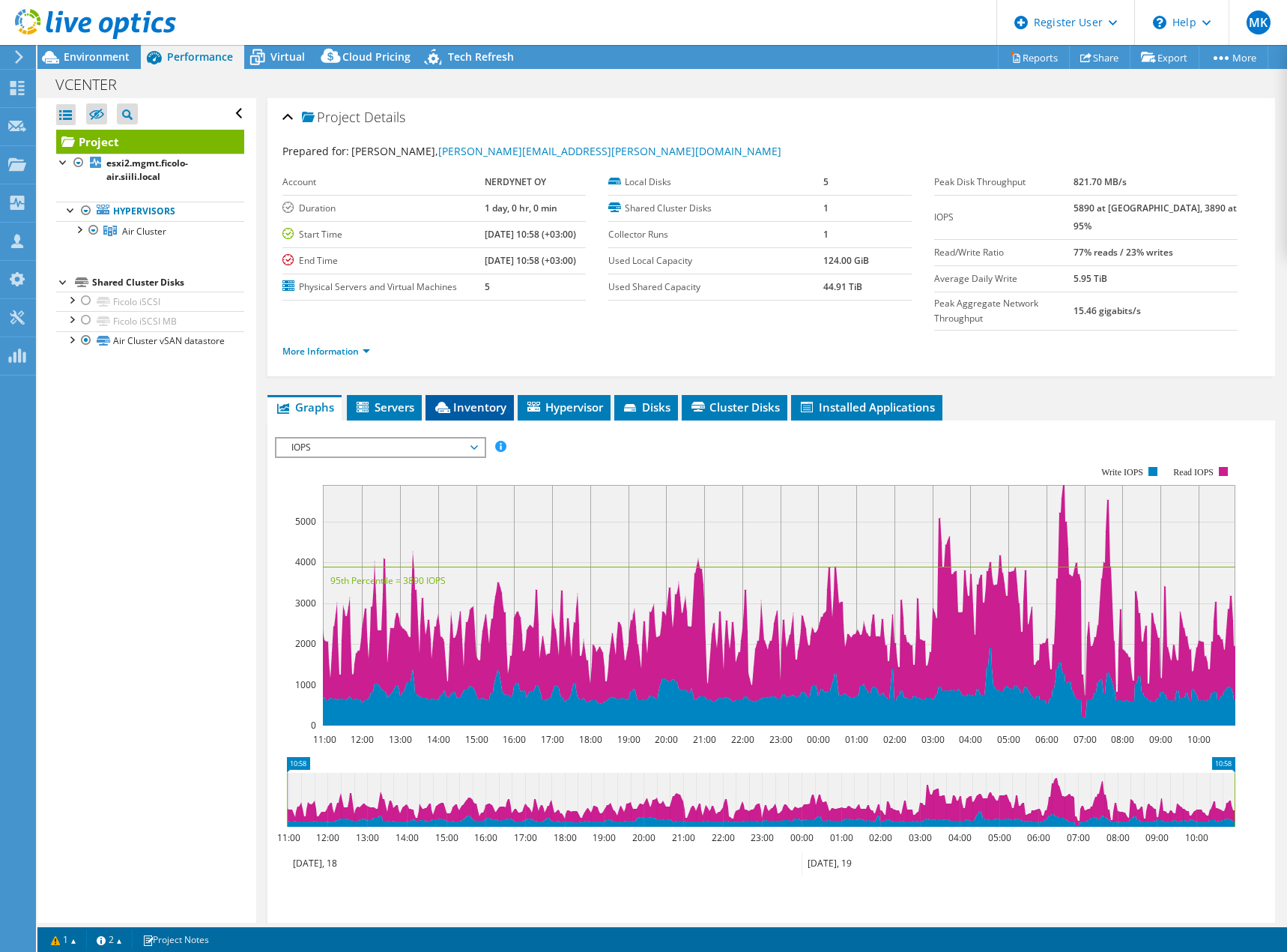
click at [472, 399] on span "Inventory" at bounding box center [470, 407] width 74 height 15
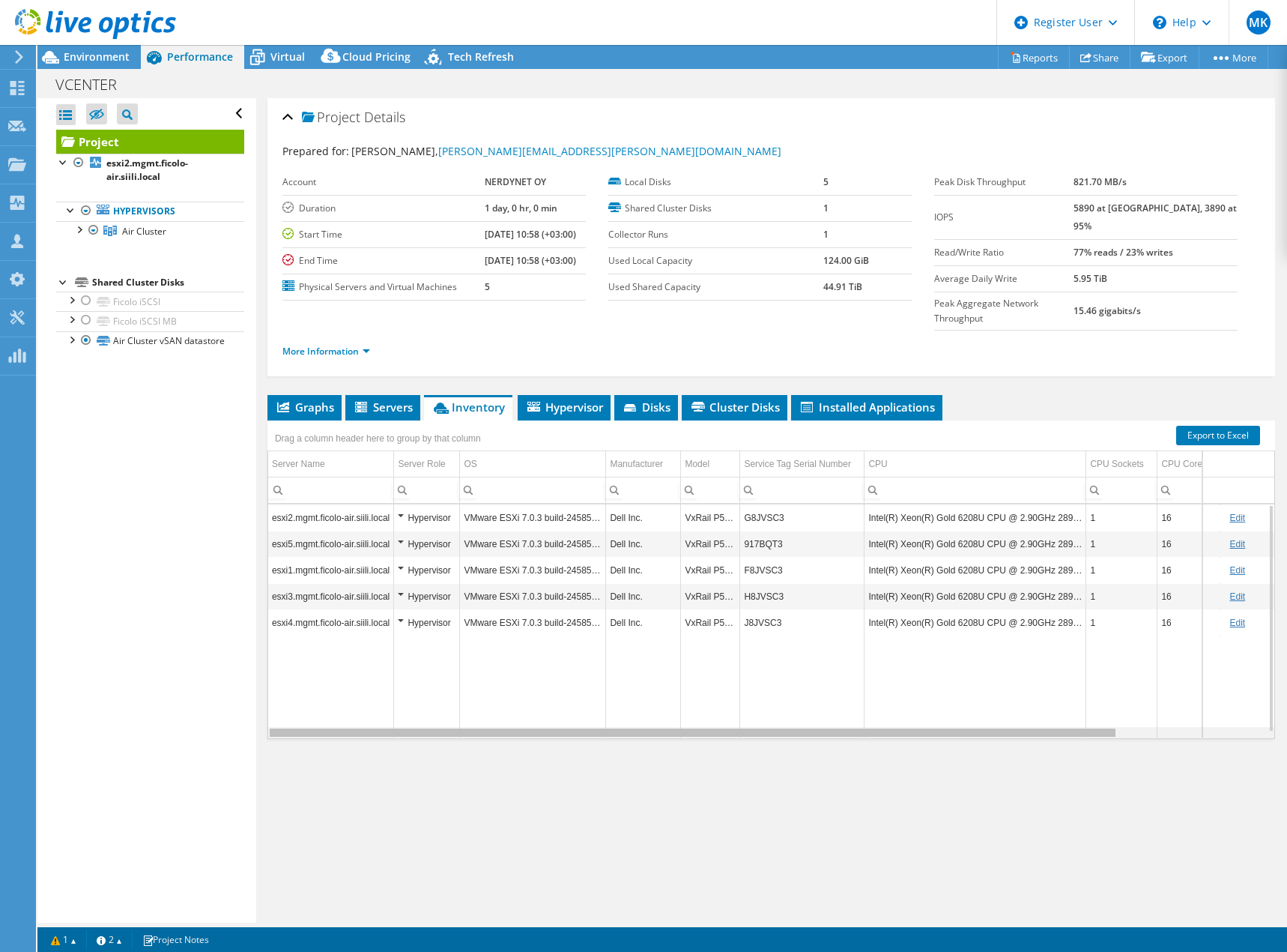
drag, startPoint x: 909, startPoint y: 705, endPoint x: 833, endPoint y: 726, distance: 78.8
click at [833, 726] on body "MK Dell User [PERSON_NAME] [EMAIL_ADDRESS][DOMAIN_NAME] Dell My Profile Log Out…" at bounding box center [644, 476] width 1287 height 952
drag, startPoint x: 1053, startPoint y: 702, endPoint x: 955, endPoint y: 735, distance: 103.4
click at [955, 735] on body "MK Dell User [PERSON_NAME] [EMAIL_ADDRESS][DOMAIN_NAME] Dell My Profile Log Out…" at bounding box center [644, 476] width 1287 height 952
click at [315, 399] on span "Graphs" at bounding box center [305, 407] width 59 height 15
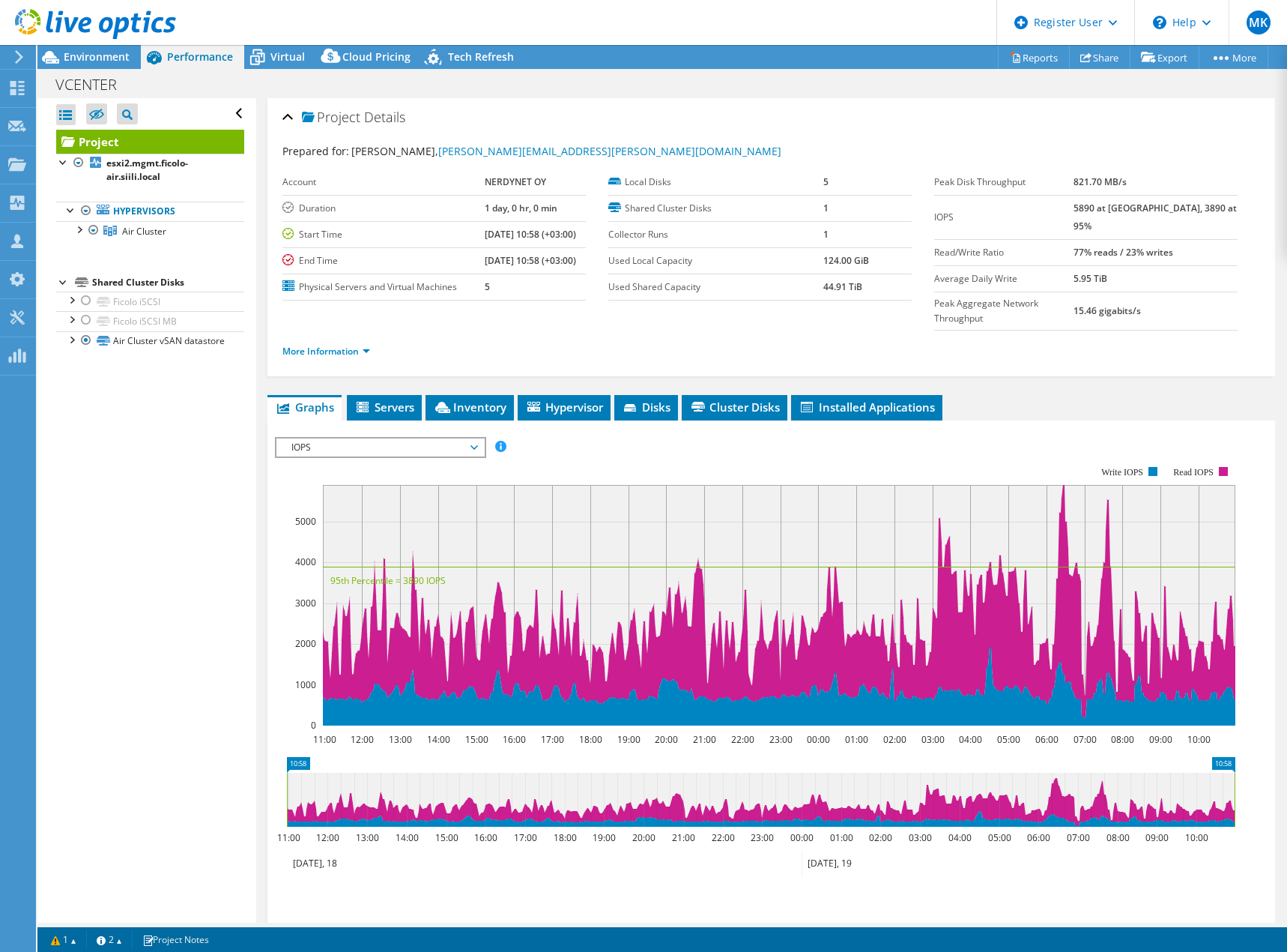
click at [369, 438] on span "IOPS" at bounding box center [380, 447] width 193 height 18
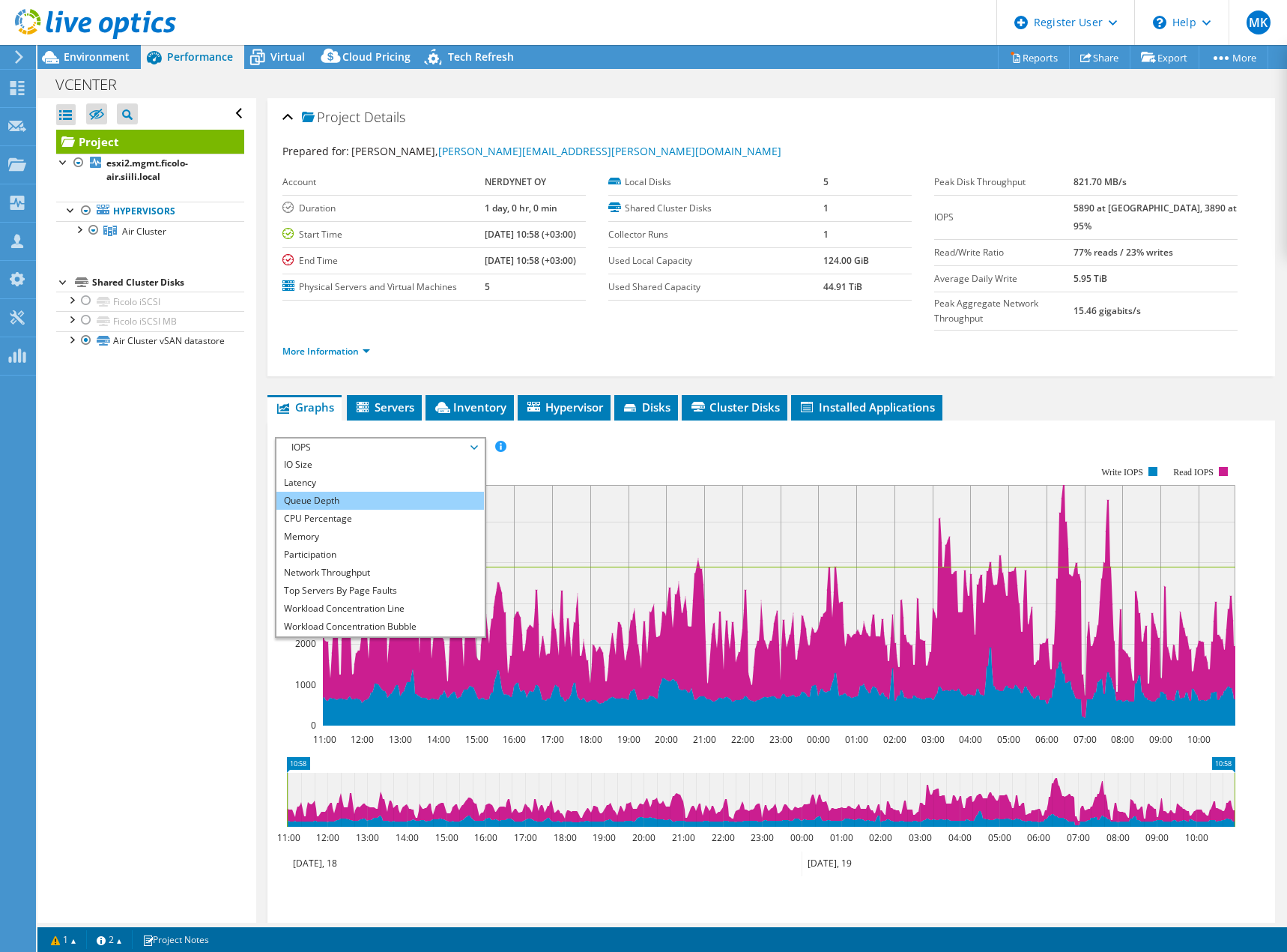
scroll to position [53, 0]
click at [343, 618] on li "All" at bounding box center [380, 626] width 207 height 18
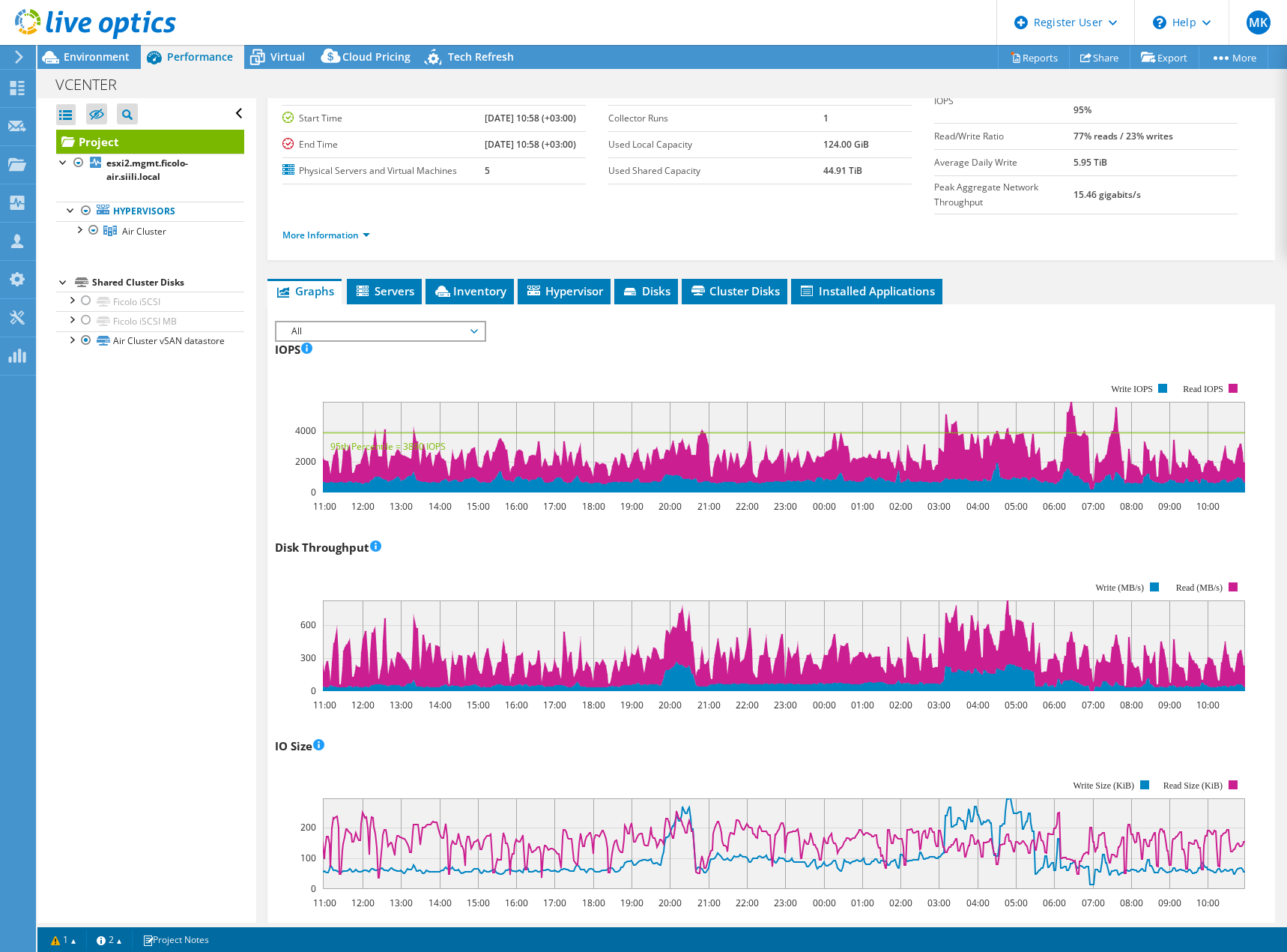
scroll to position [0, 0]
